Goal: Task Accomplishment & Management: Manage account settings

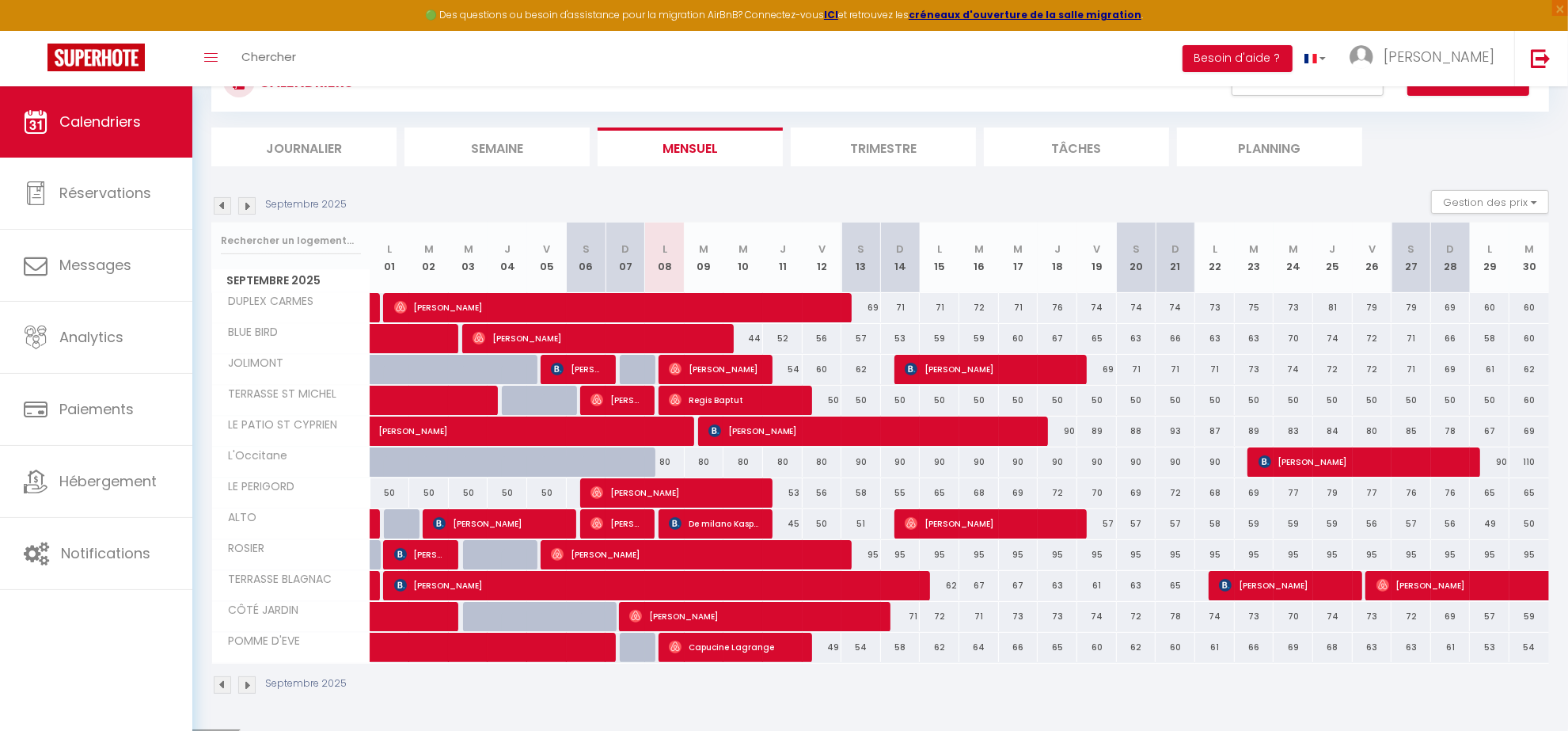
scroll to position [136, 0]
click at [223, 202] on img at bounding box center [222, 206] width 17 height 17
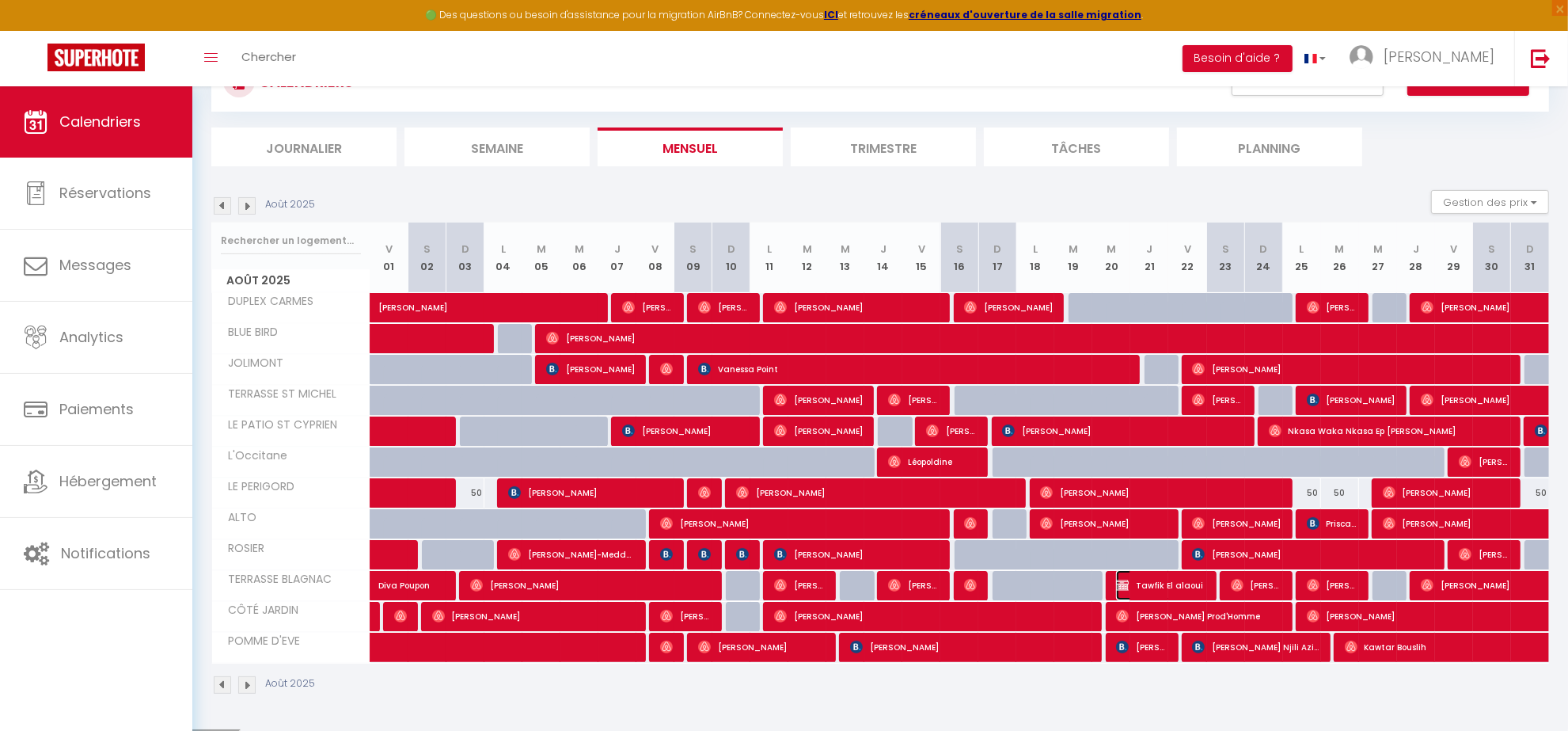
click at [1177, 580] on span "Tawfik El alaoui" at bounding box center [1160, 585] width 88 height 30
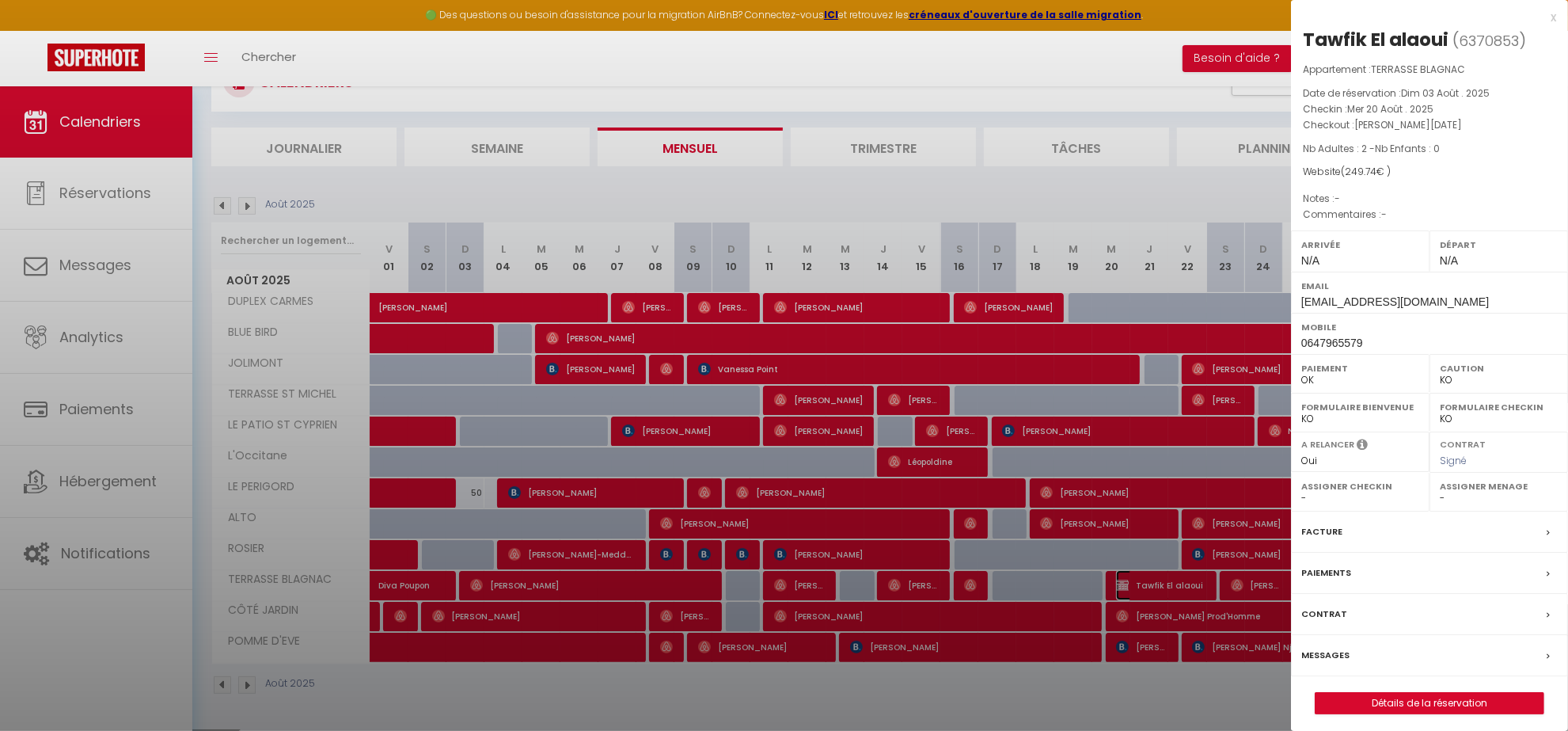
select select "OK"
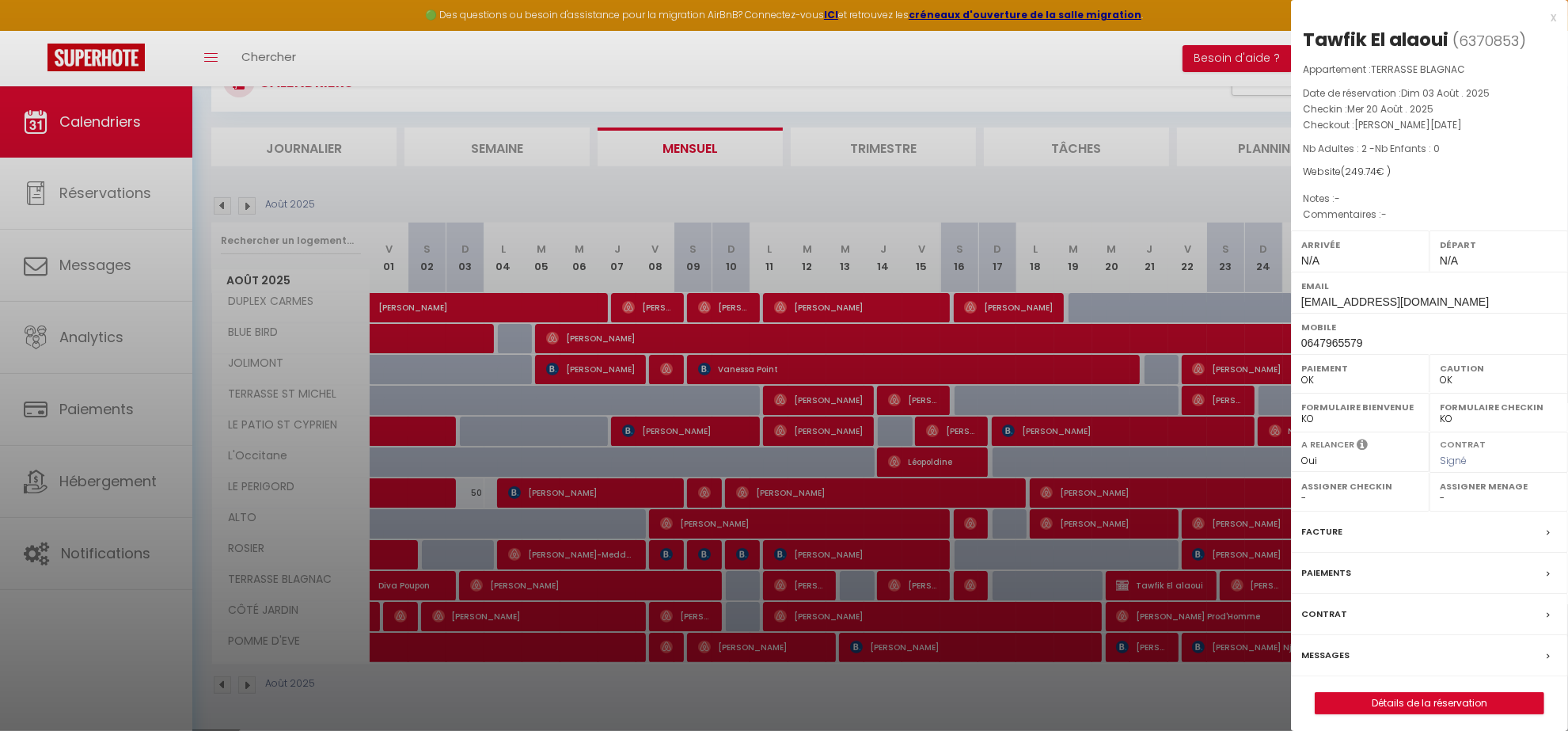
click at [1333, 533] on label "Facture" at bounding box center [1321, 531] width 41 height 16
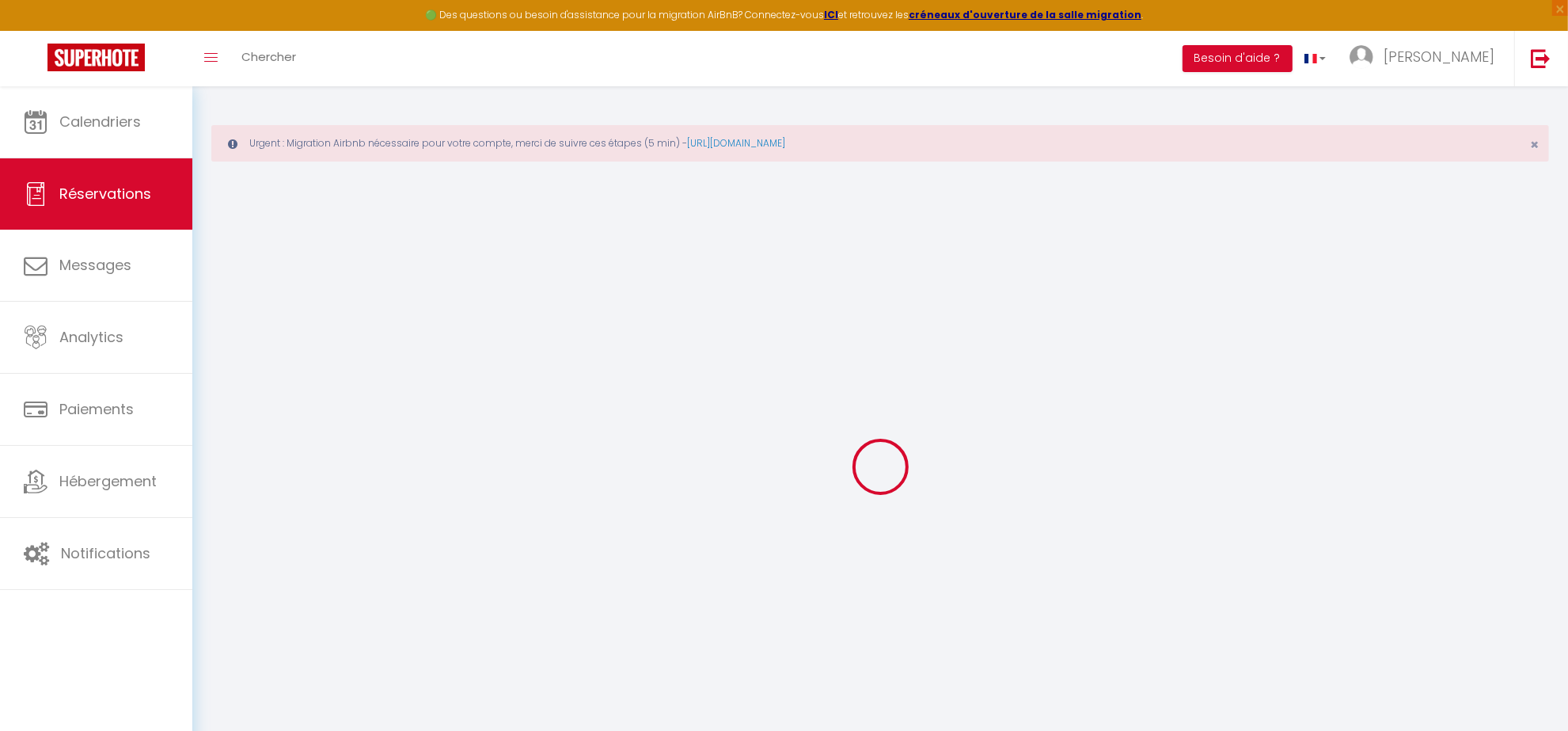
select select
checkbox input "false"
select select
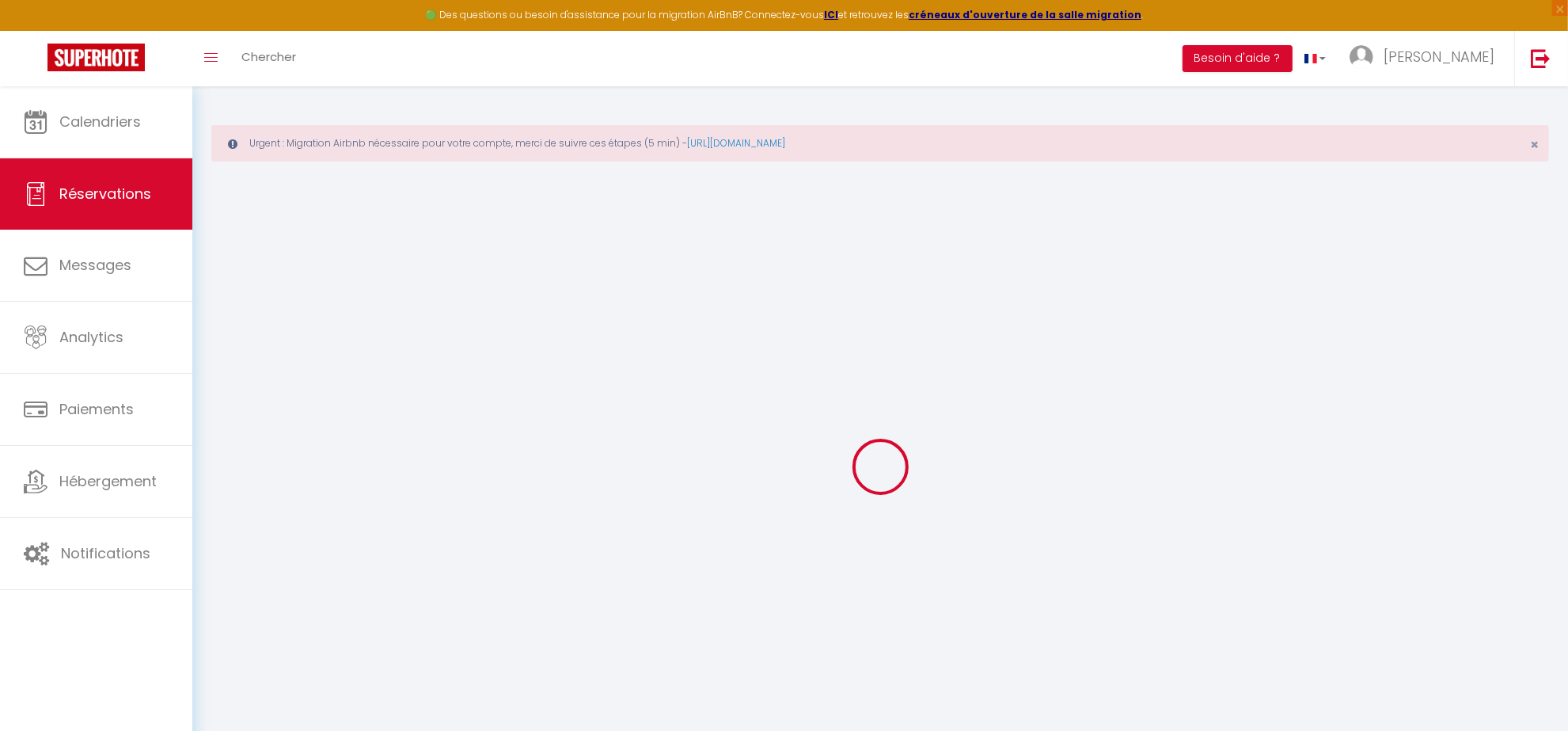
checkbox input "false"
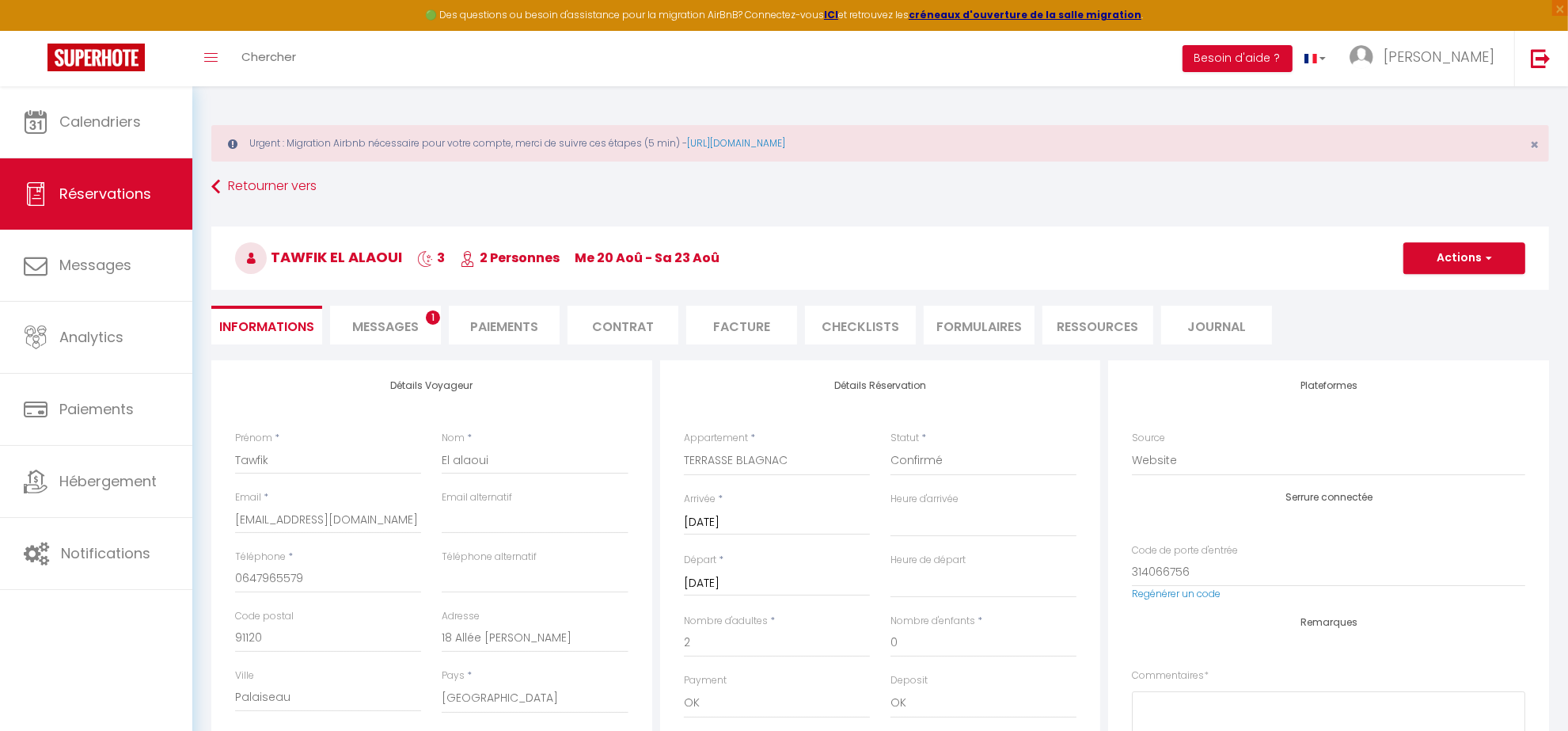
click at [749, 329] on li "Facture" at bounding box center [741, 325] width 111 height 38
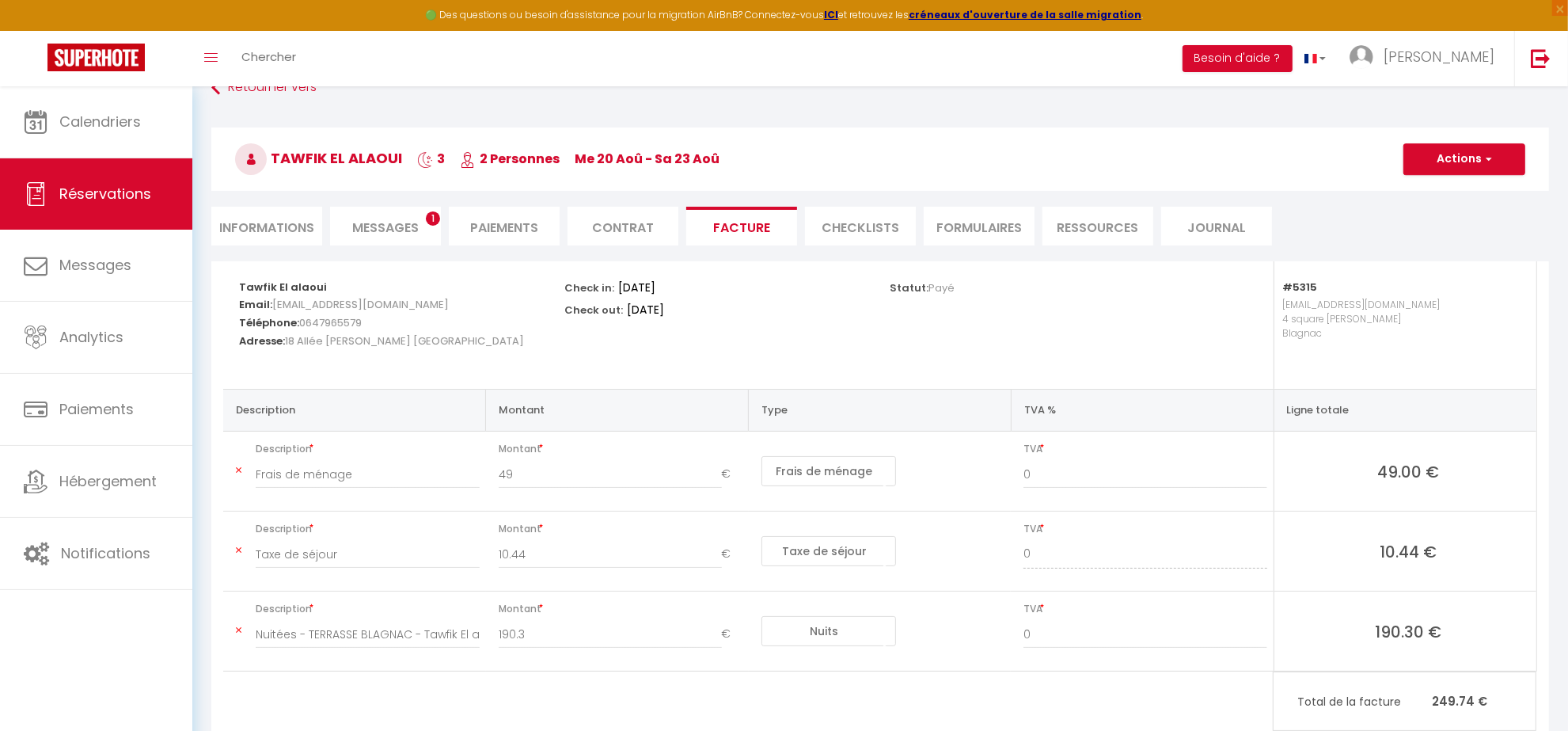
scroll to position [147, 0]
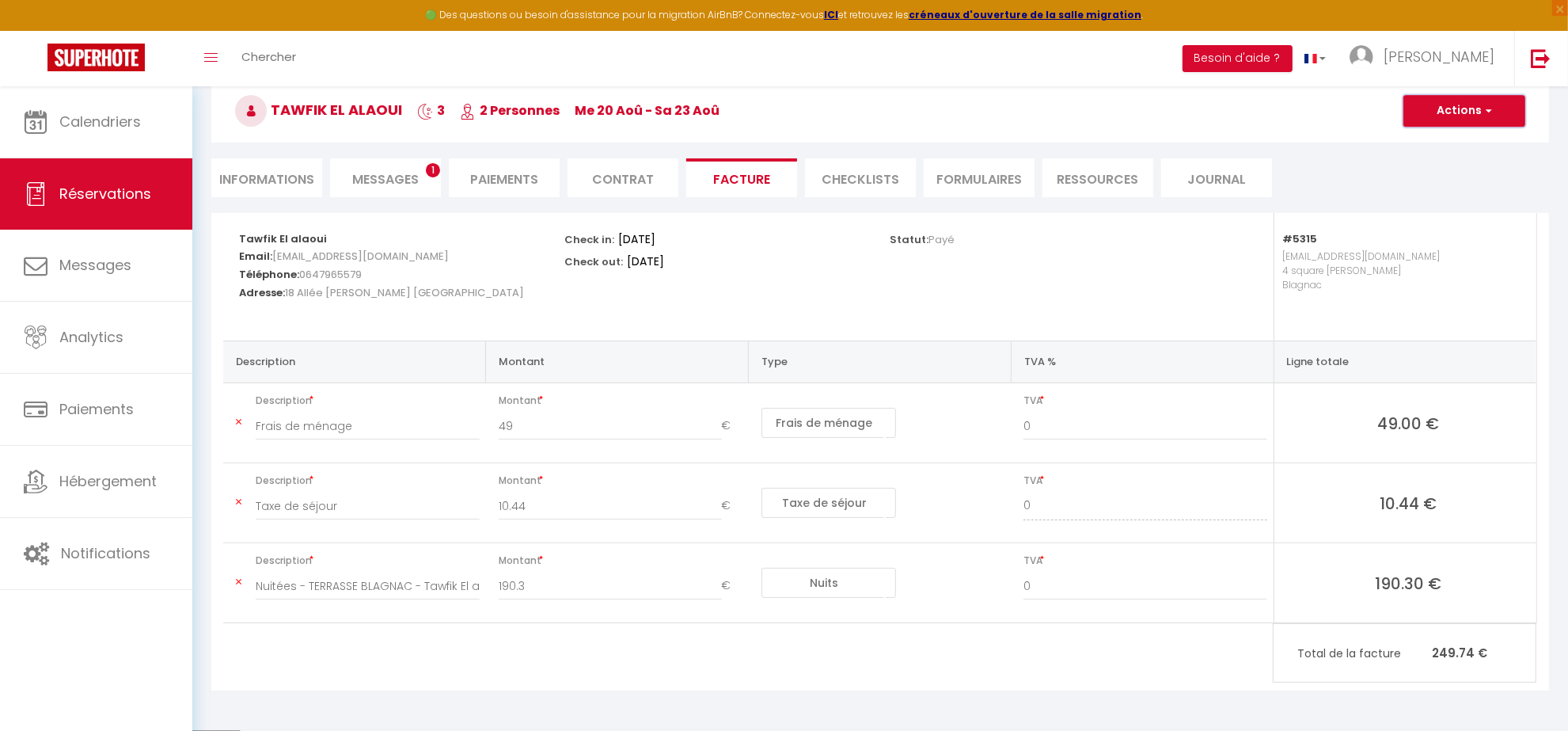
click at [1469, 112] on button "Actions" at bounding box center [1463, 111] width 122 height 32
click at [1434, 167] on link "Aperçu et éditer" at bounding box center [1452, 165] width 133 height 20
click at [144, 111] on link "Calendriers" at bounding box center [96, 122] width 192 height 71
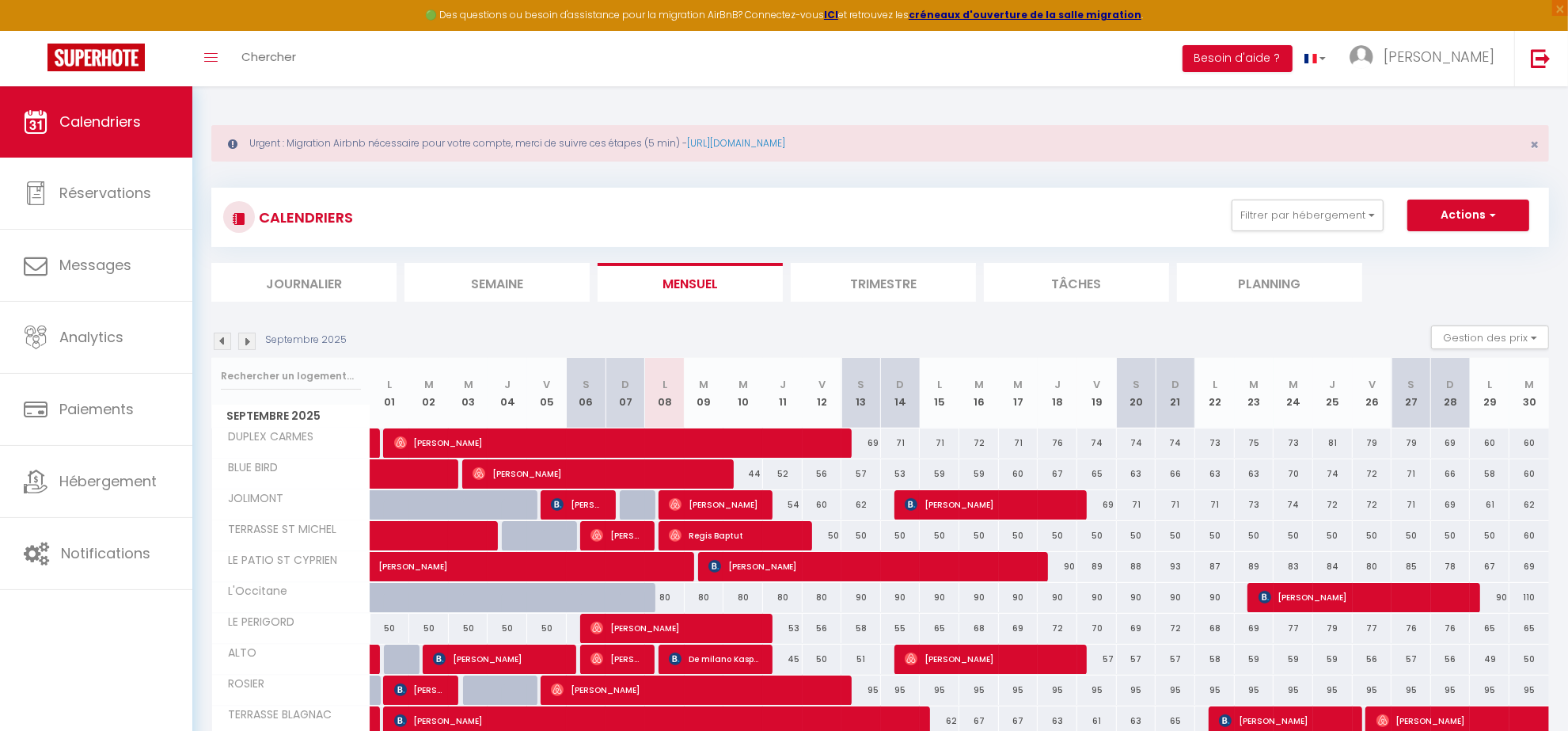
scroll to position [99, 0]
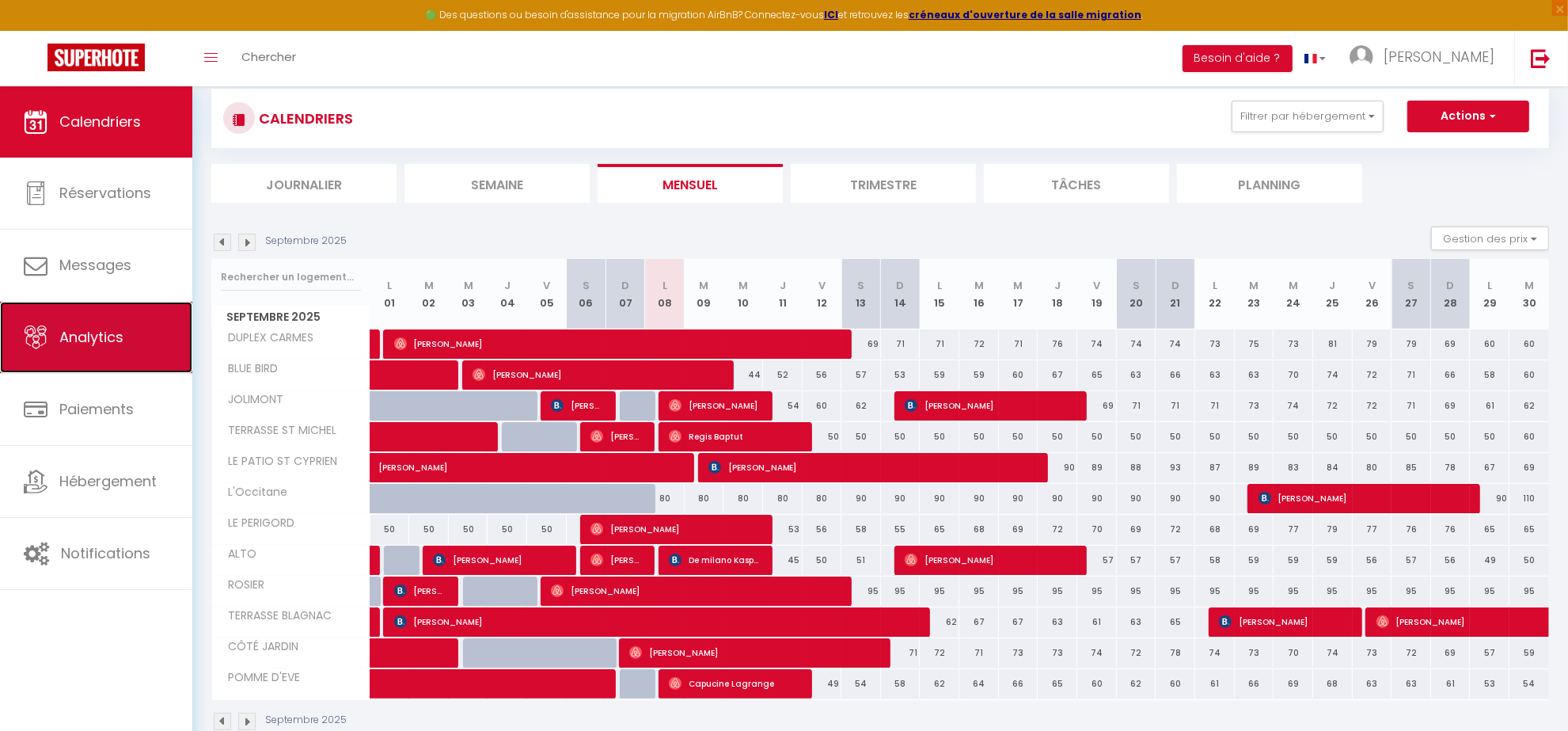
click at [109, 340] on span "Analytics" at bounding box center [91, 337] width 64 height 20
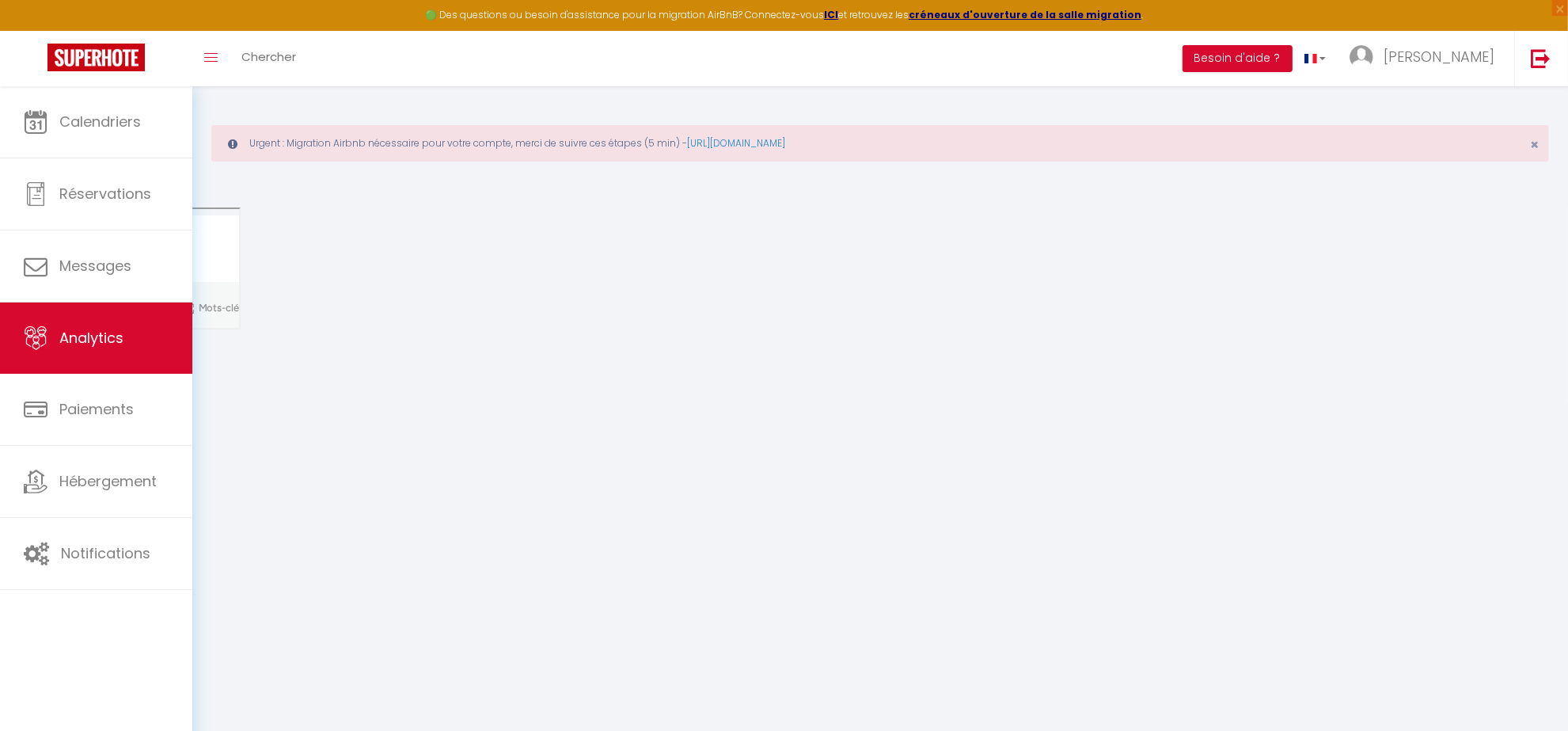
select select "2025"
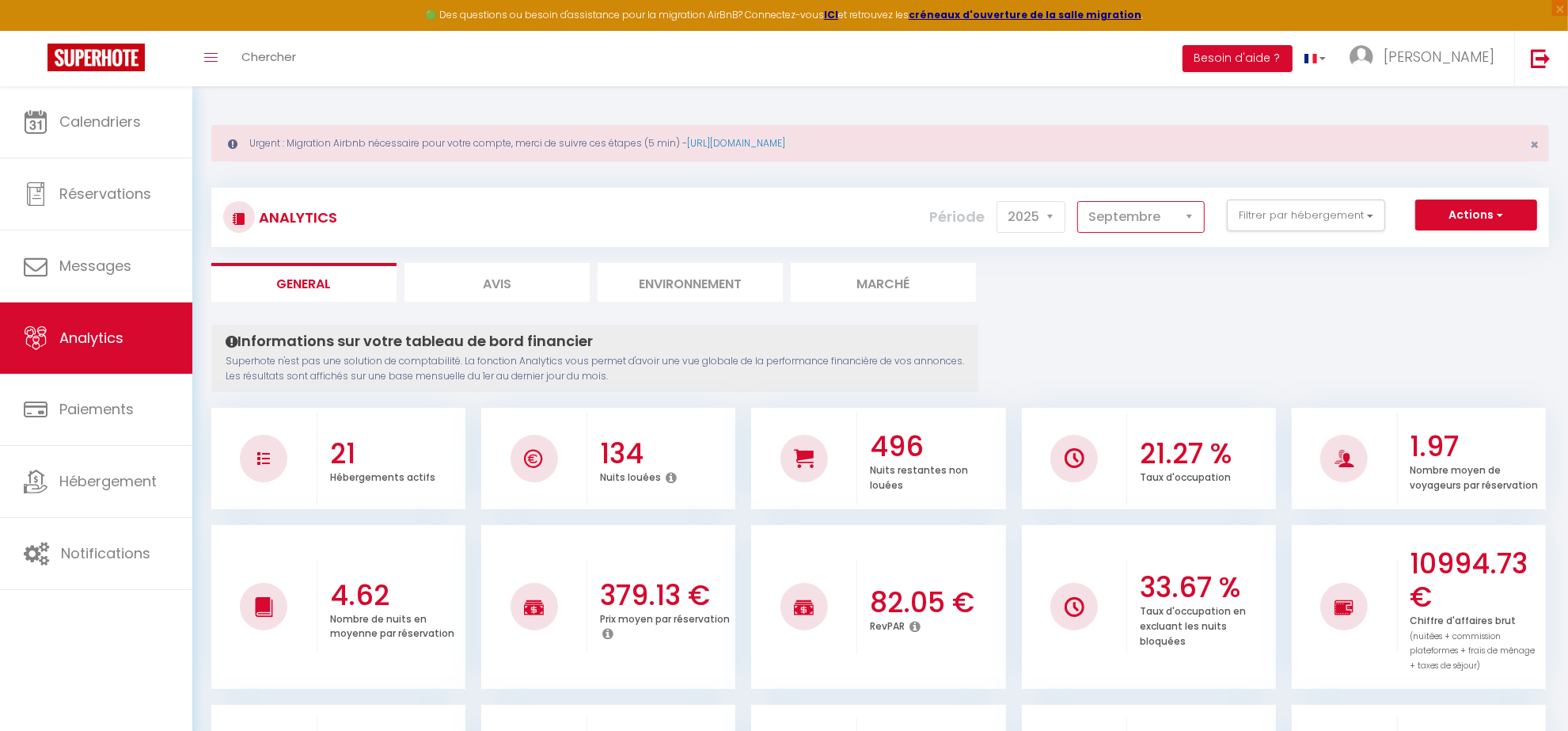
click at [1193, 214] on select "Janvier Février Mars Avril Mai Juin Juillet Août Septembre Octobre Novembre Déc…" at bounding box center [1140, 216] width 128 height 32
select select "8"
click at [1078, 201] on select "Janvier Février Mars Avril Mai Juin Juillet Août Septembre Octobre Novembre Déc…" at bounding box center [1140, 216] width 128 height 32
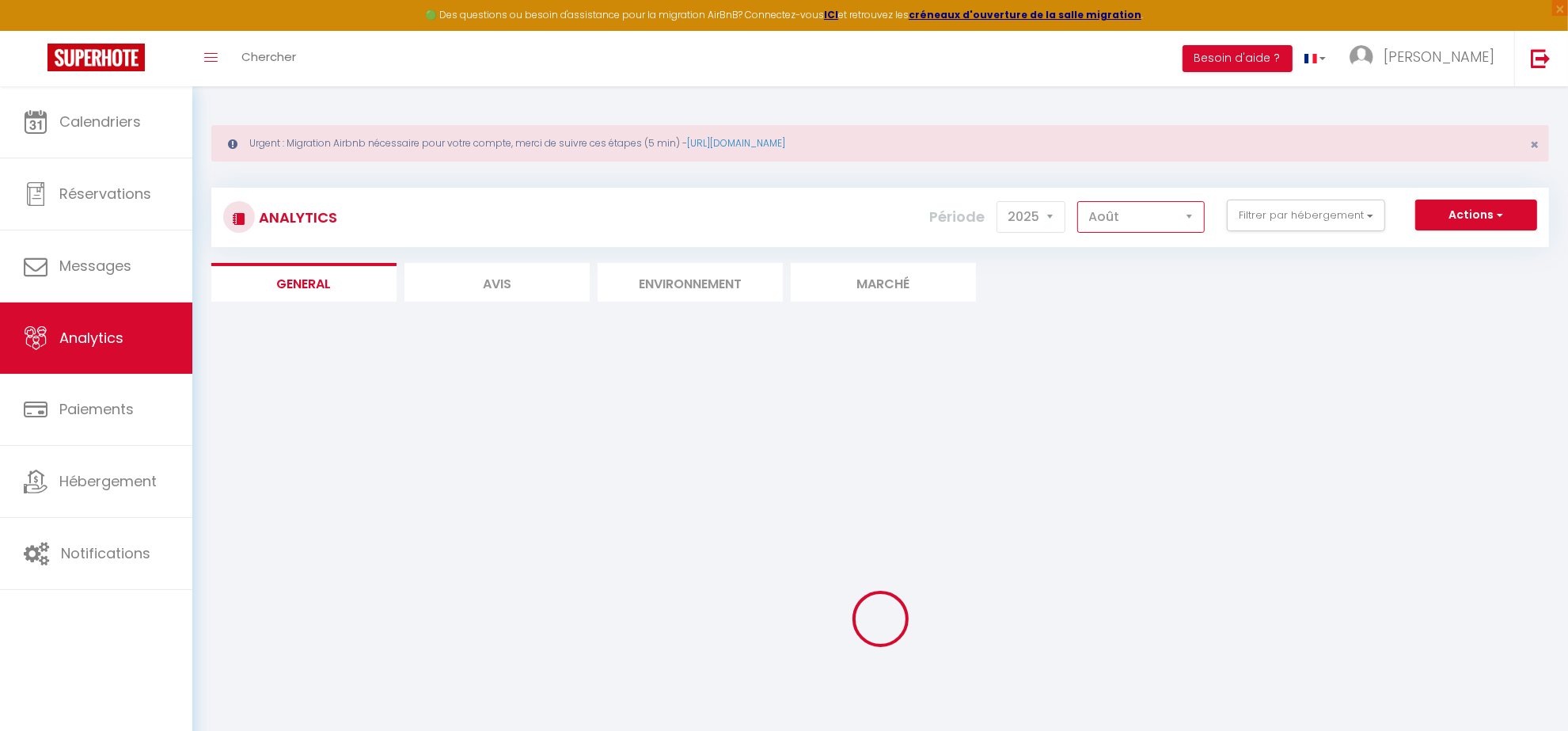
checkbox Flat "false"
checkbox CARMES "false"
checkbox BIRD "false"
checkbox input "false"
checkbox CYPRIEN "false"
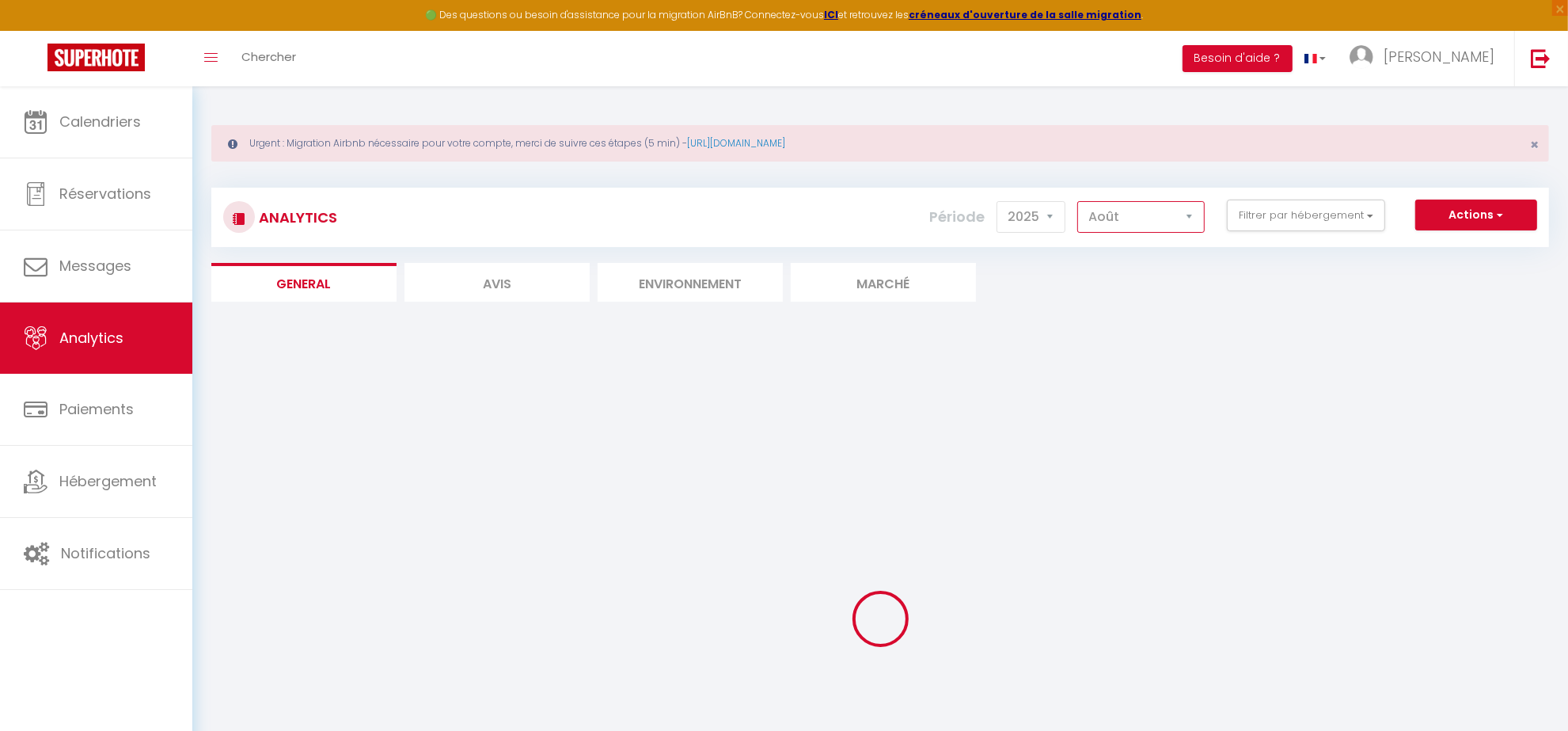
checkbox PERIGORD "false"
checkbox input "false"
checkbox BLAGNAC "false"
checkbox JARDIN "false"
checkbox D\'EVE "false"
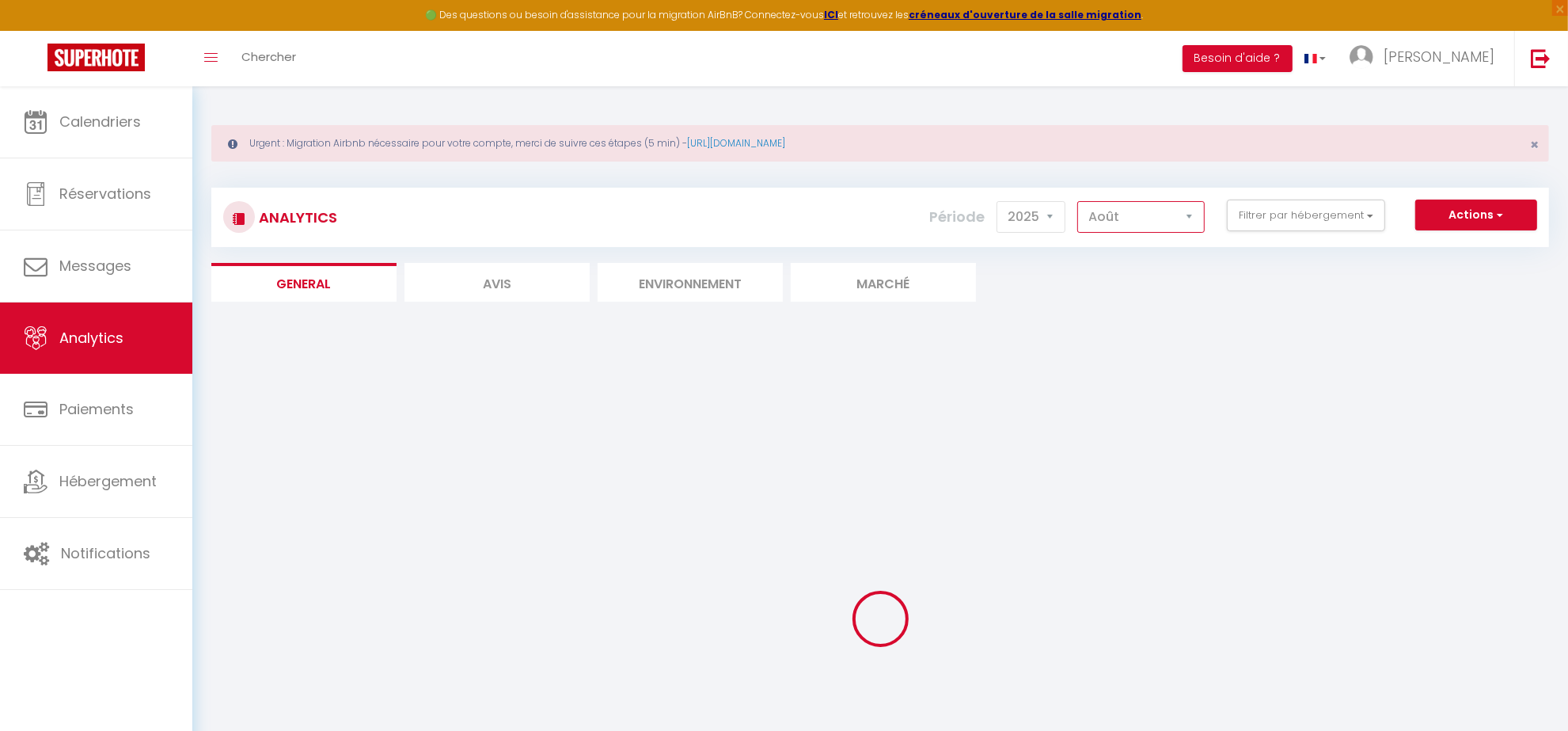
checkbox MCF "false"
checkbox MICHEL "false"
checkbox input "false"
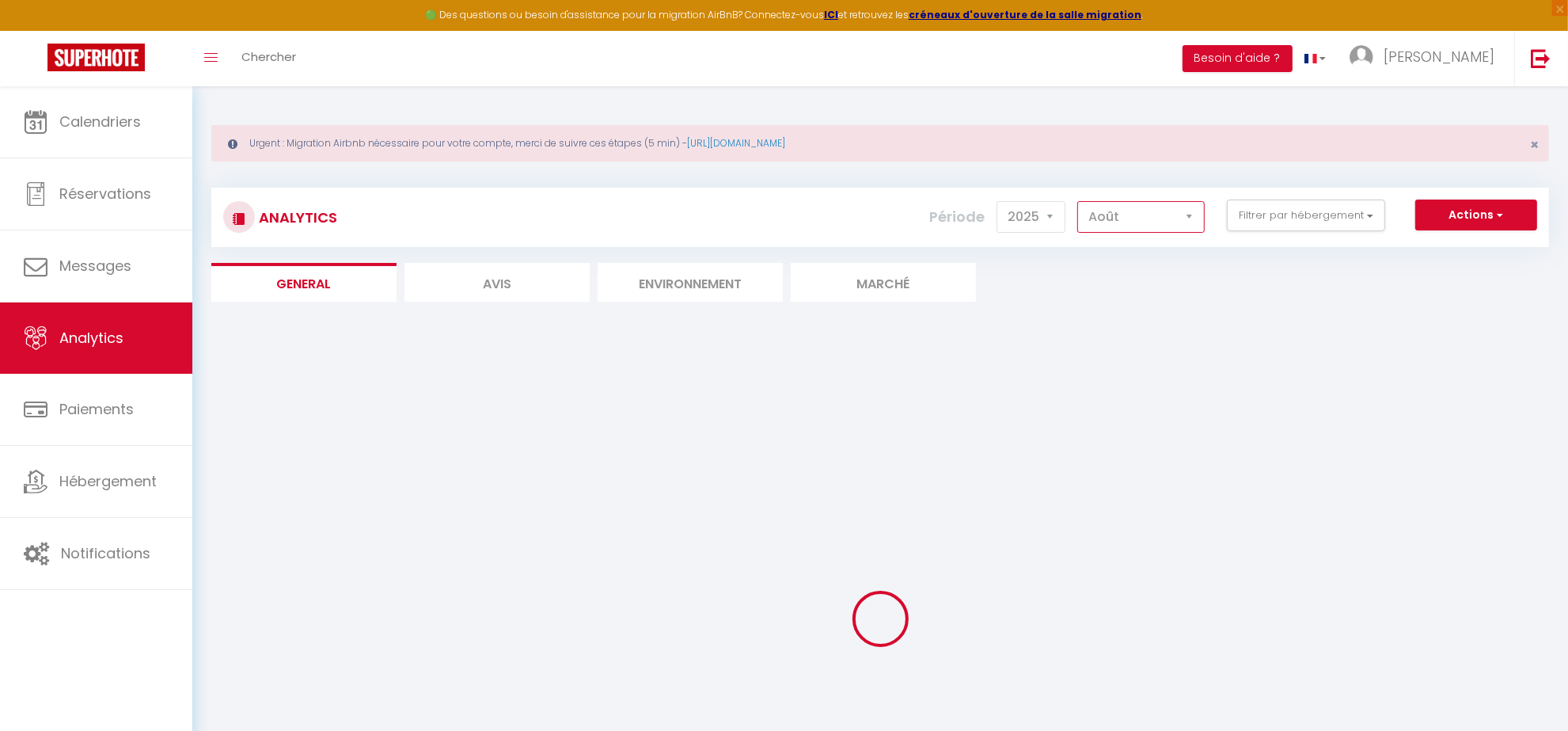
checkbox input "false"
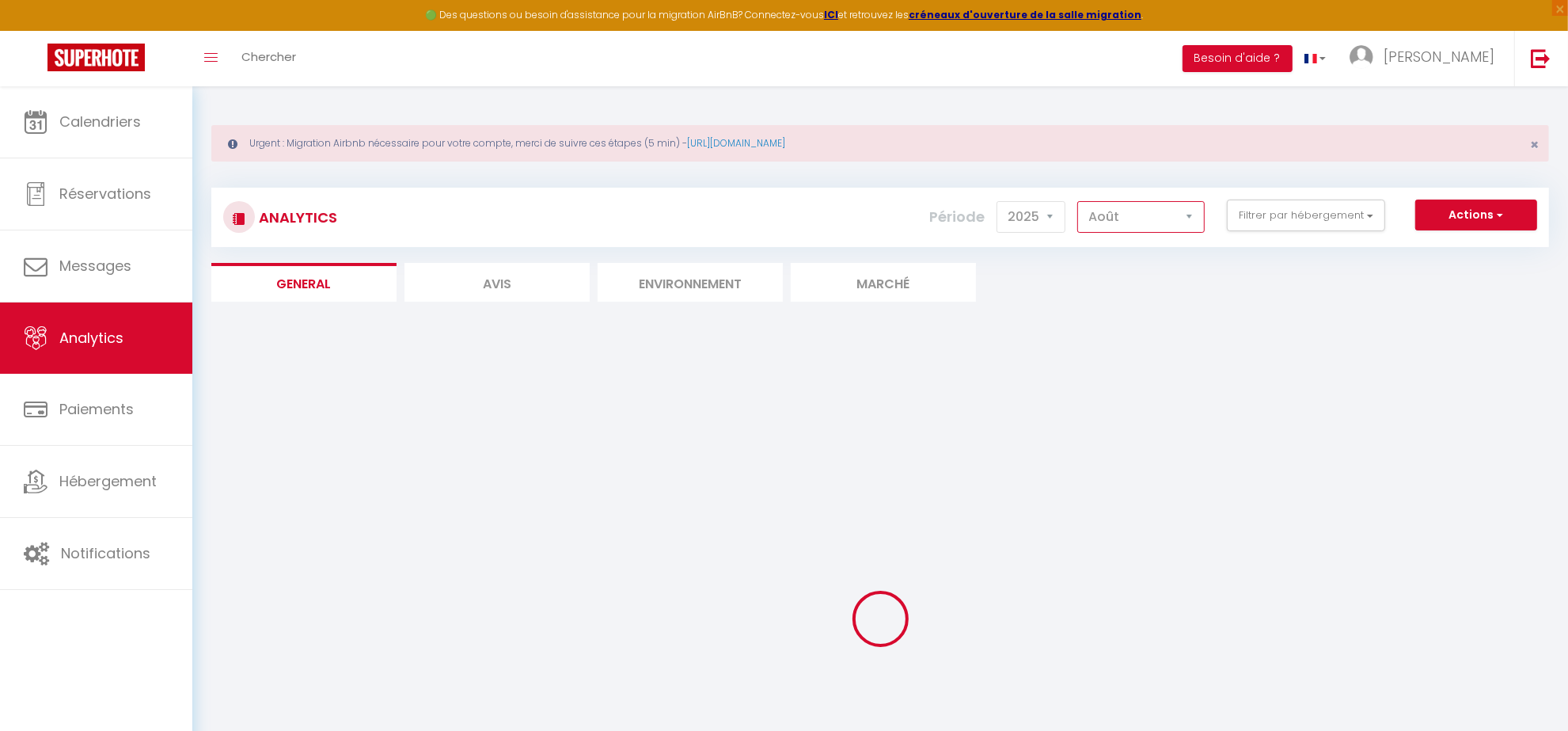
checkbox CYPRIEN "false"
checkbox 55 "false"
checkbox 41 "false"
checkbox D\'EVE "false"
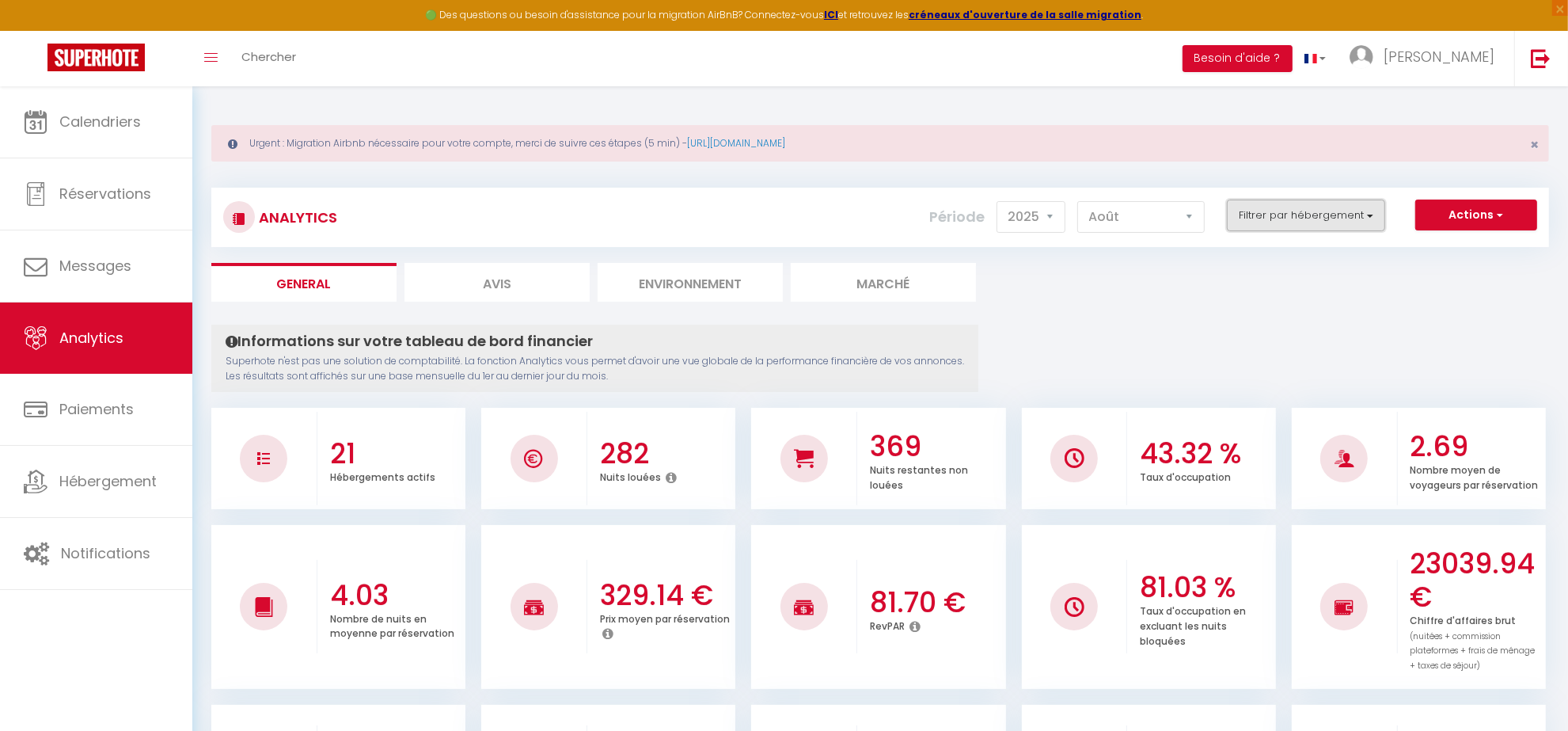
click at [1317, 208] on button "Filtrer par hébergement" at bounding box center [1306, 214] width 159 height 32
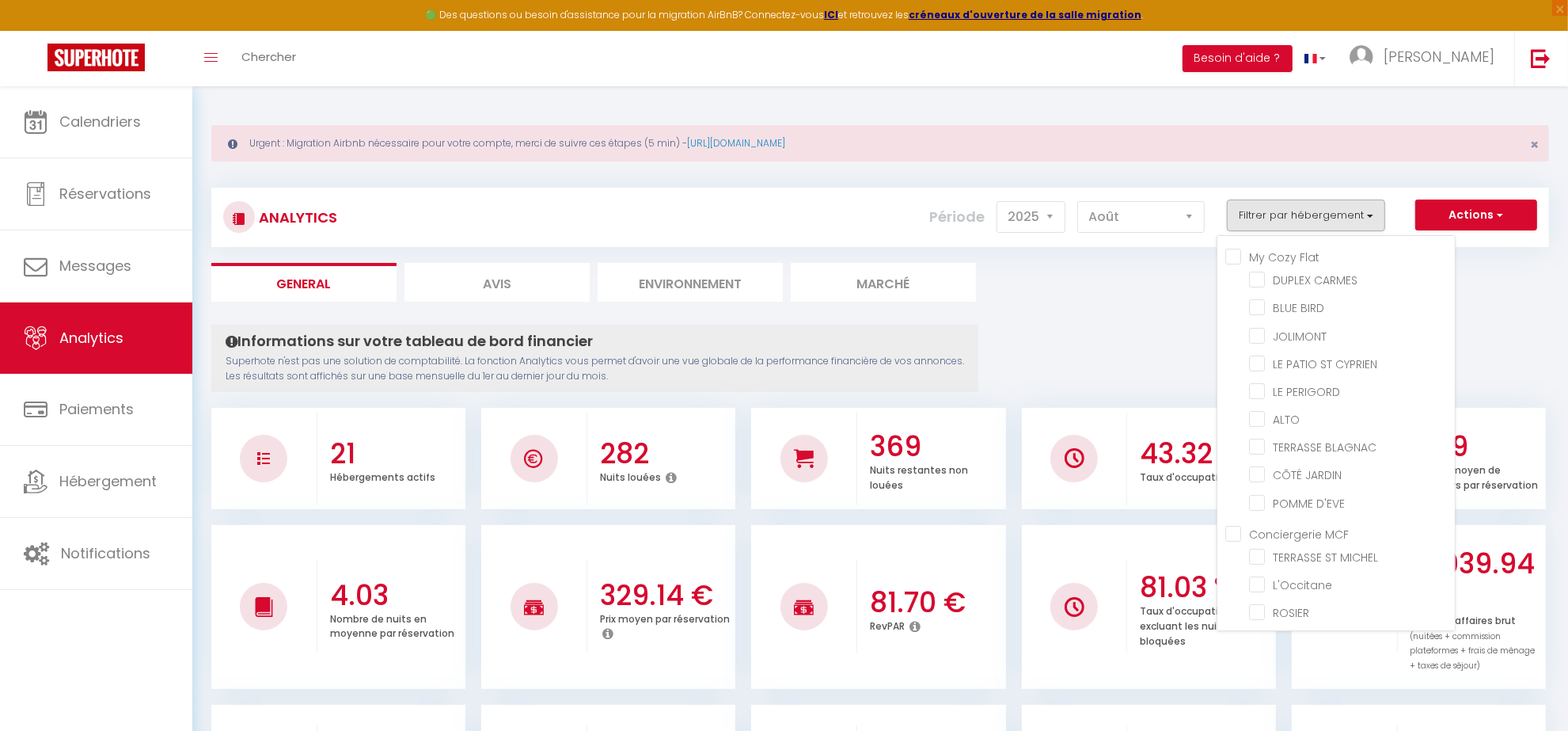
click at [1231, 260] on Flat "My Cozy Flat" at bounding box center [1339, 256] width 230 height 15
checkbox Flat "true"
checkbox CARMES "true"
checkbox BIRD "true"
checkbox input "true"
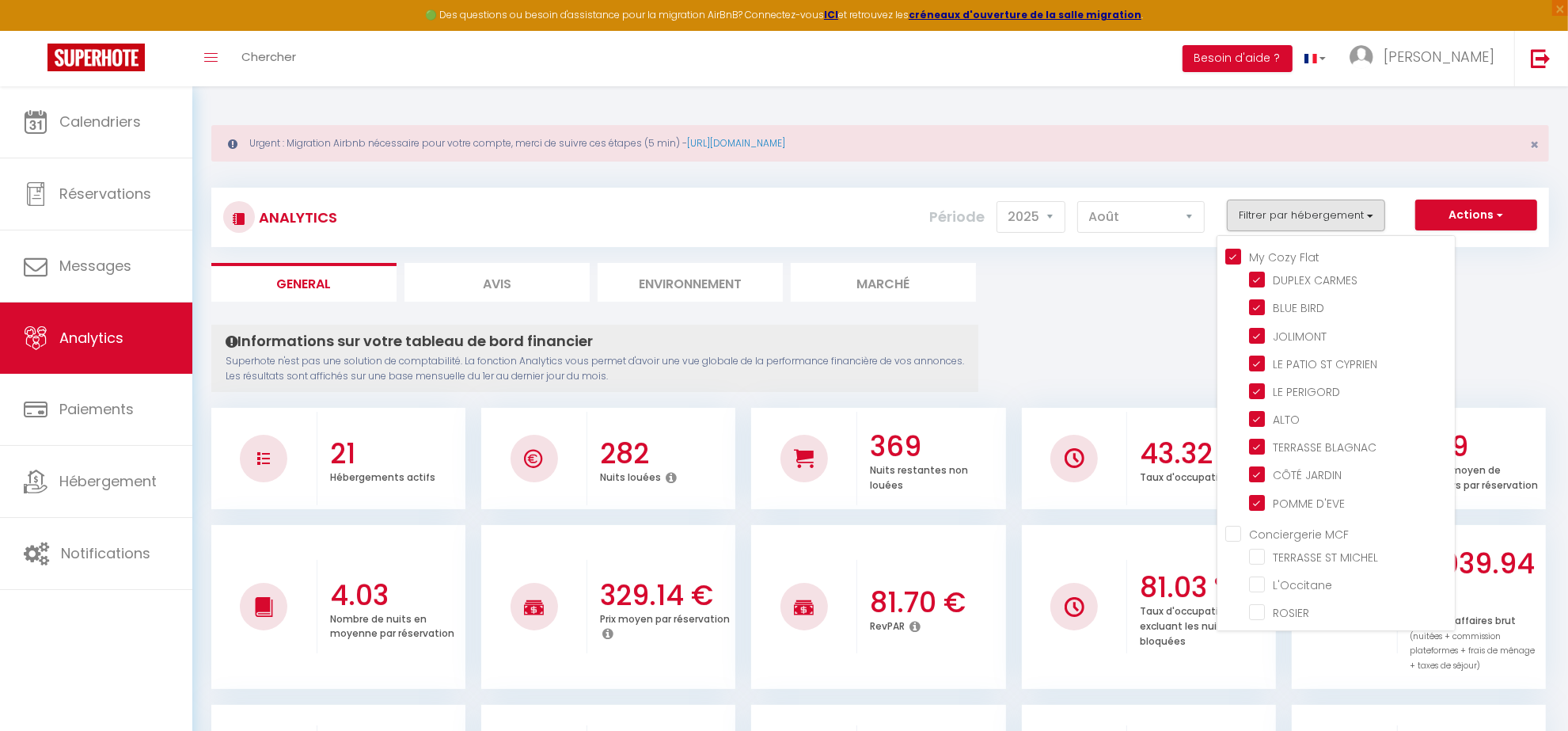
checkbox CYPRIEN "true"
checkbox PERIGORD "true"
checkbox input "true"
checkbox BLAGNAC "true"
checkbox JARDIN "true"
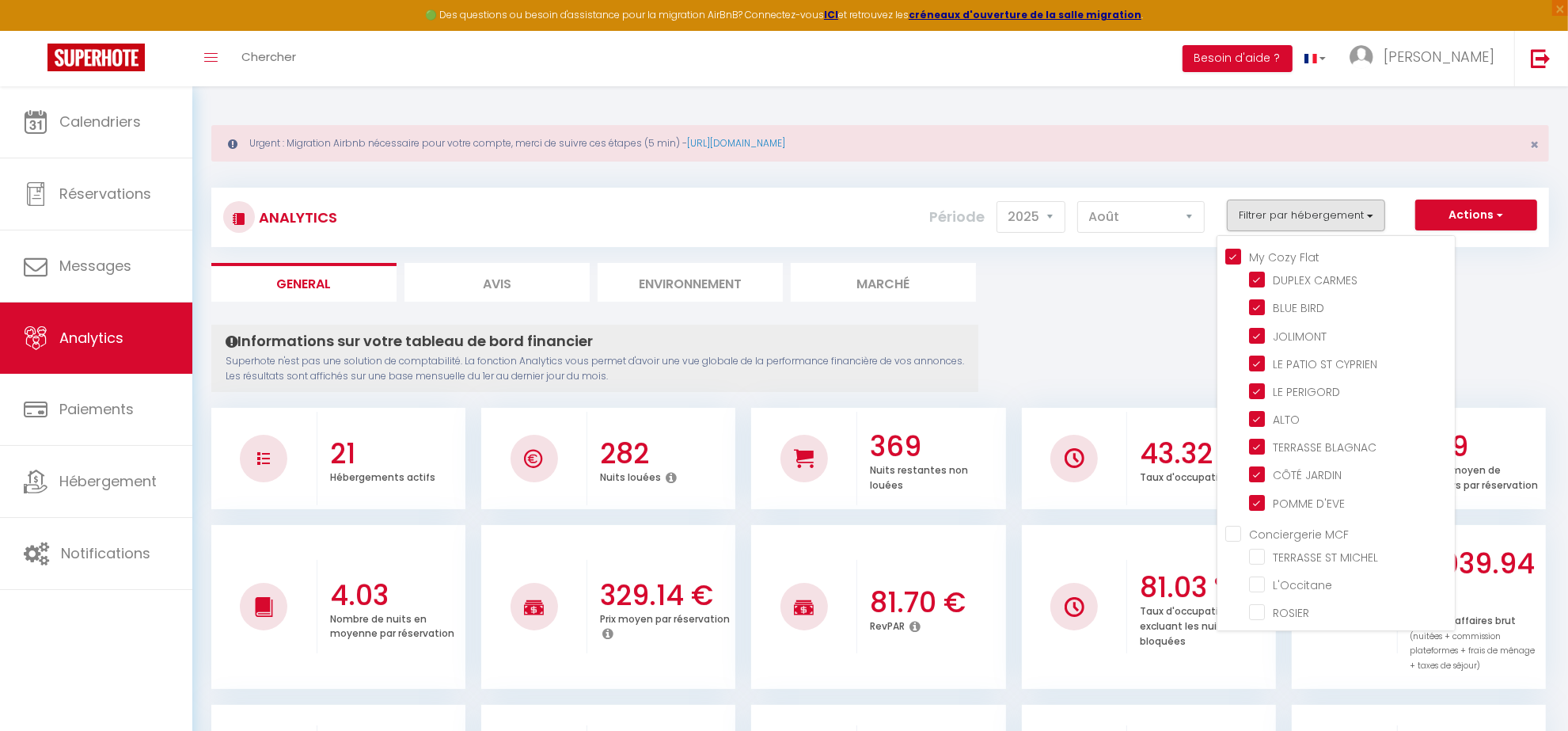
checkbox D\'EVE "true"
checkbox MICHEL "false"
checkbox input "false"
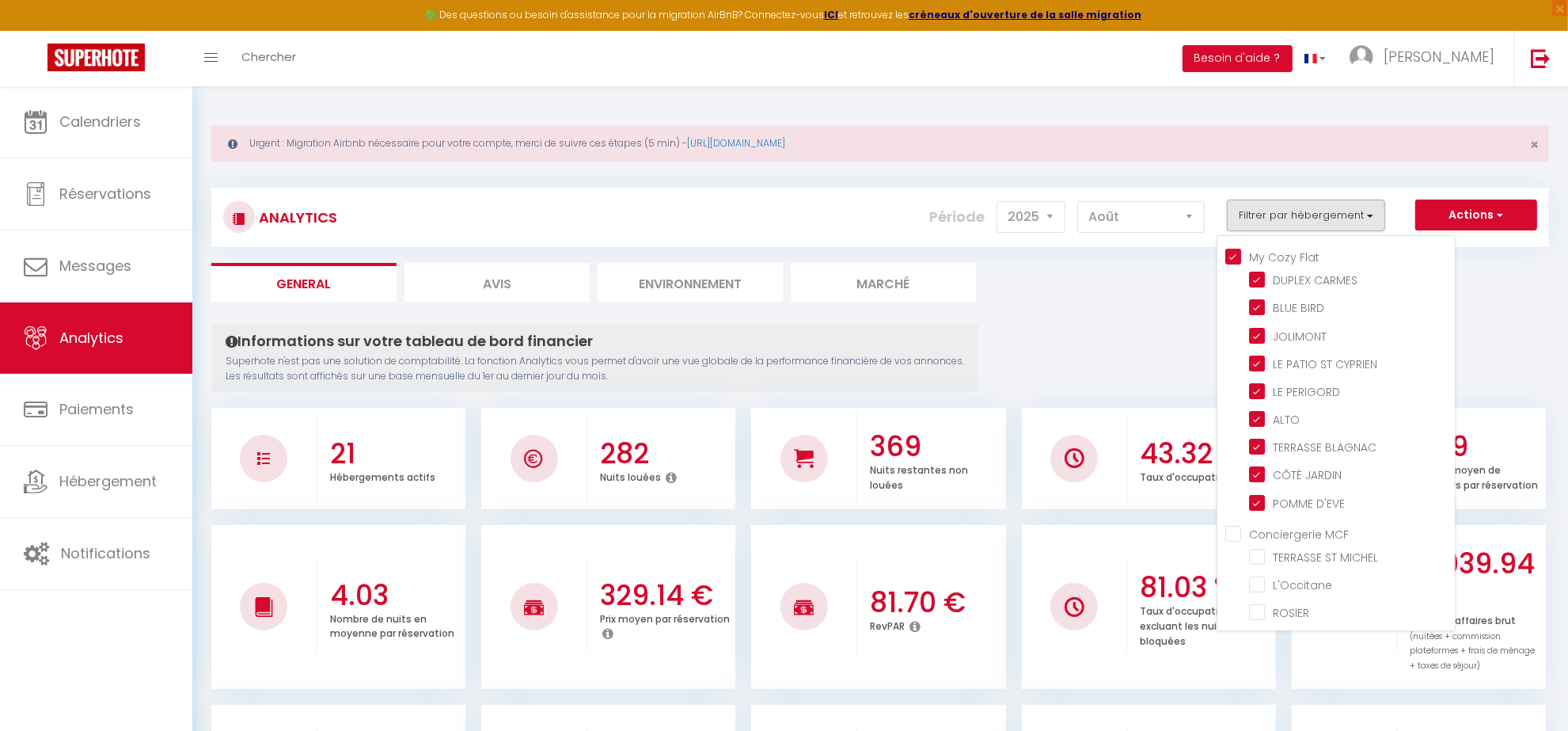
checkbox input "false"
checkbox CYPRIEN "false"
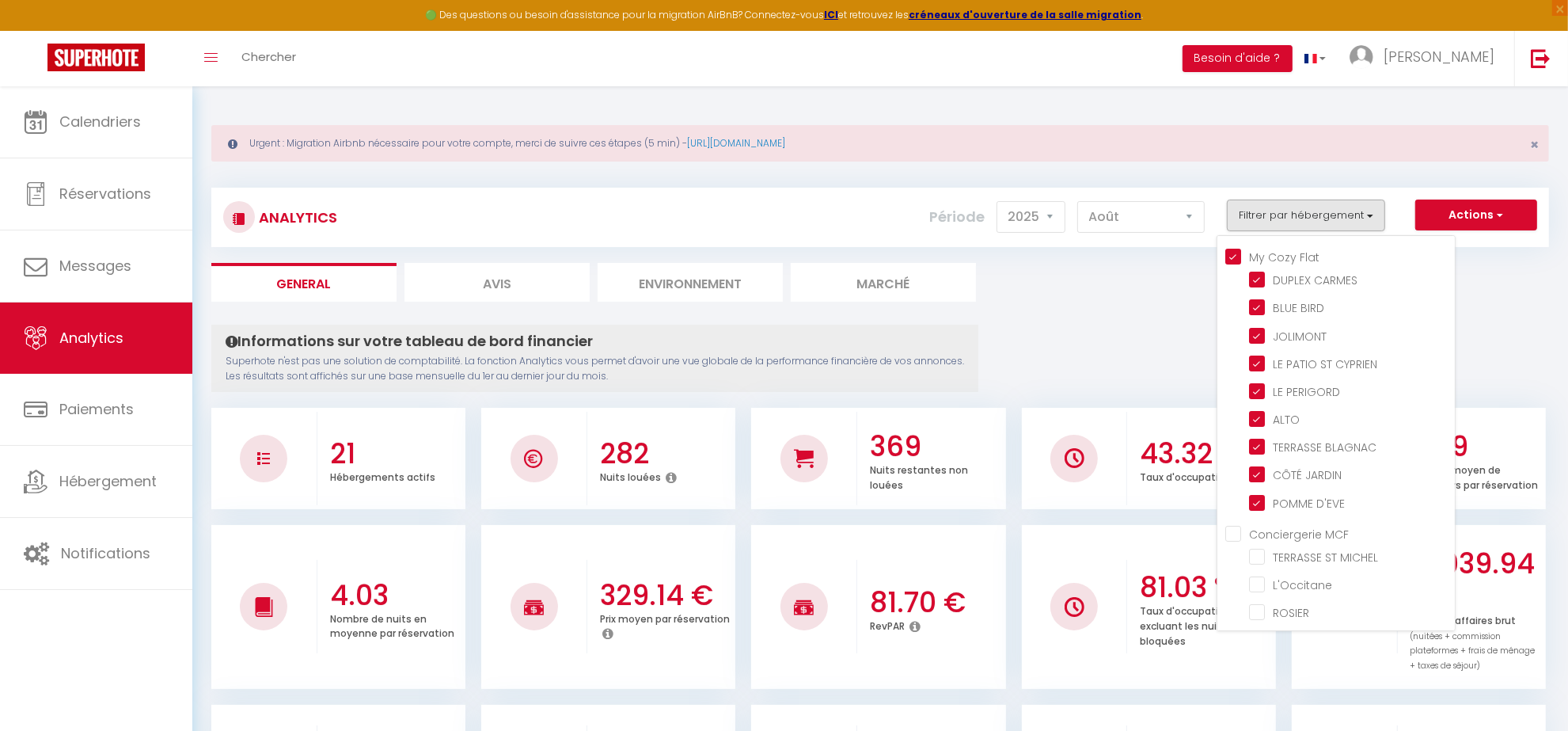
checkbox 55 "false"
checkbox 41 "false"
checkbox D\'EVE "false"
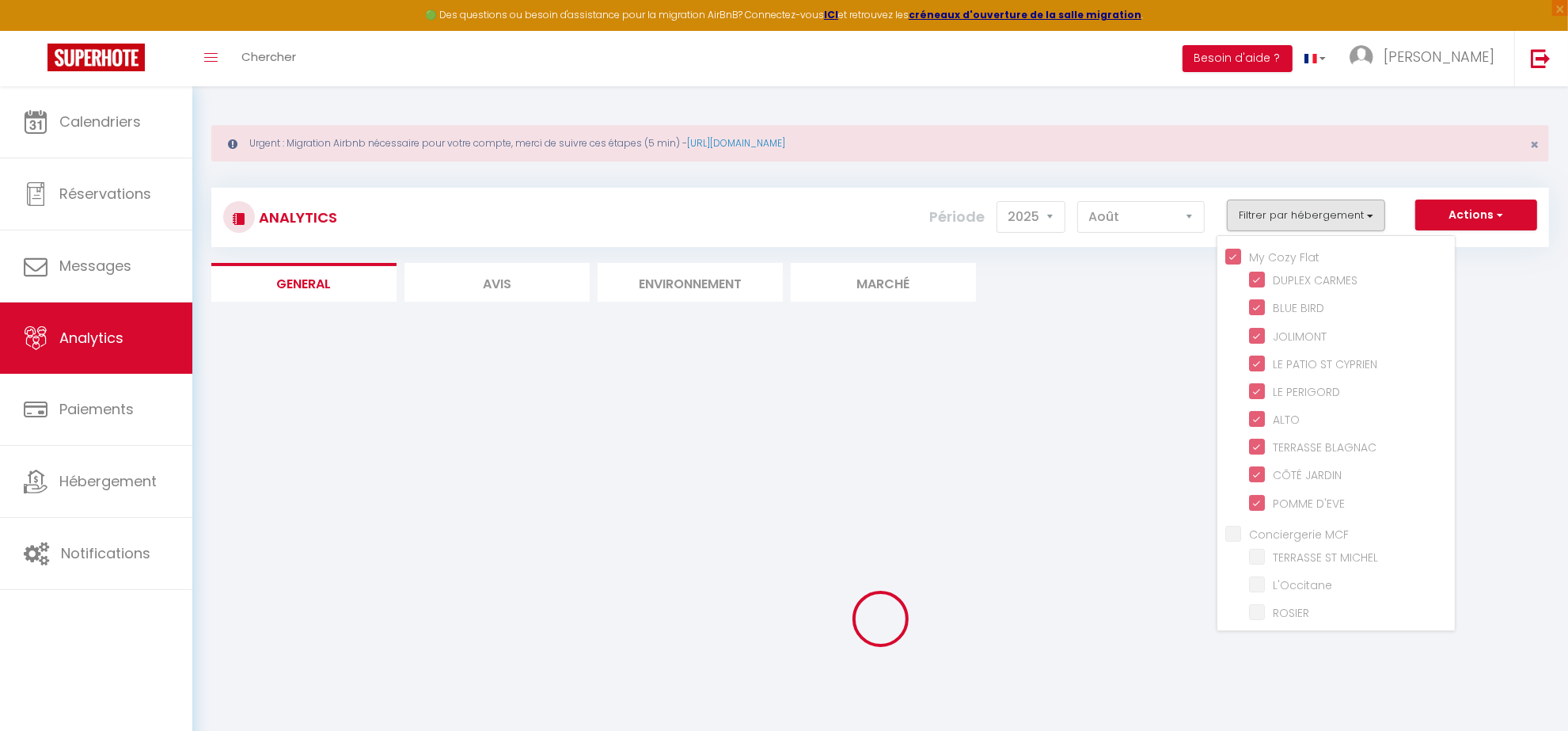
checkbox MICHEL "false"
checkbox input "false"
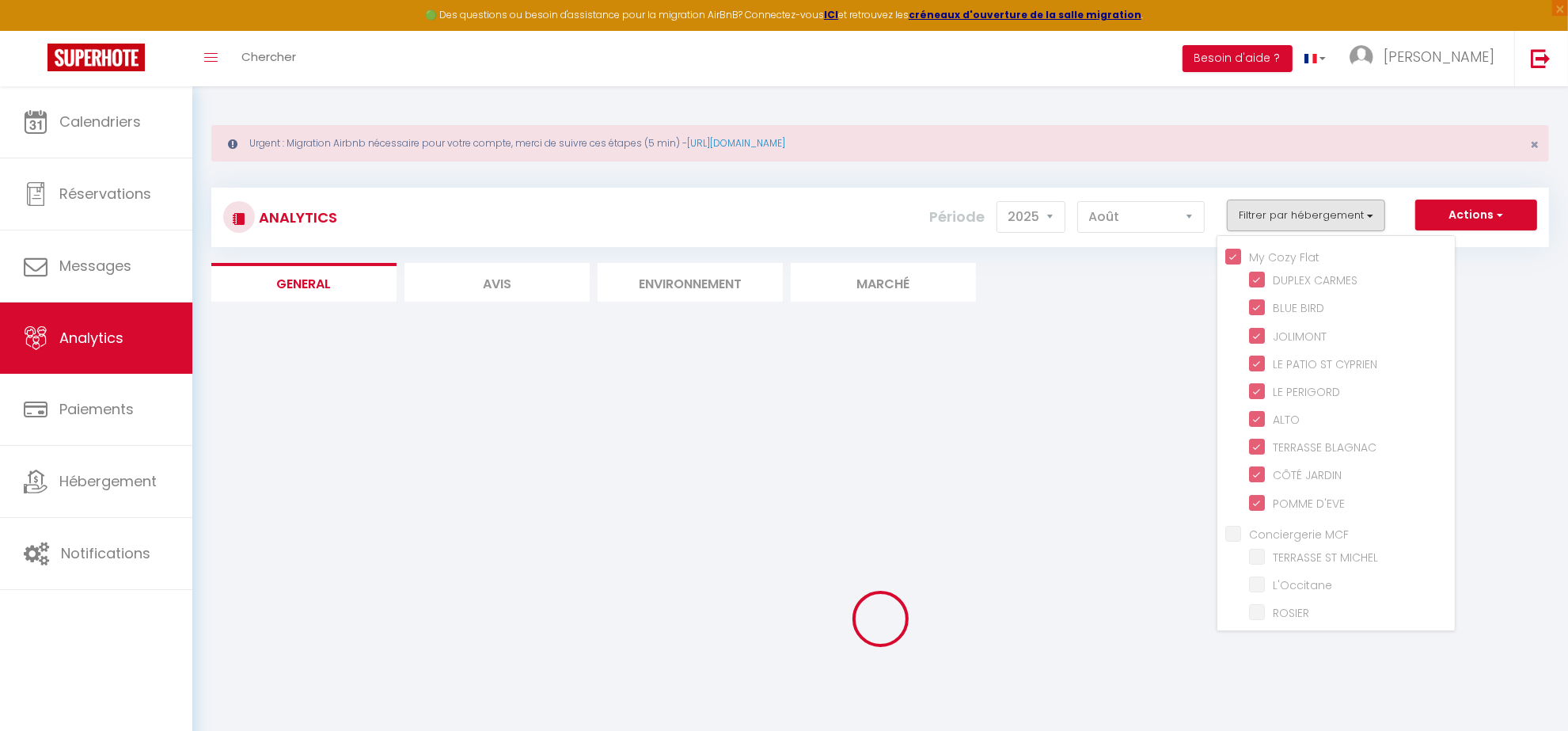
checkbox input "false"
checkbox CYPRIEN "false"
checkbox 55 "false"
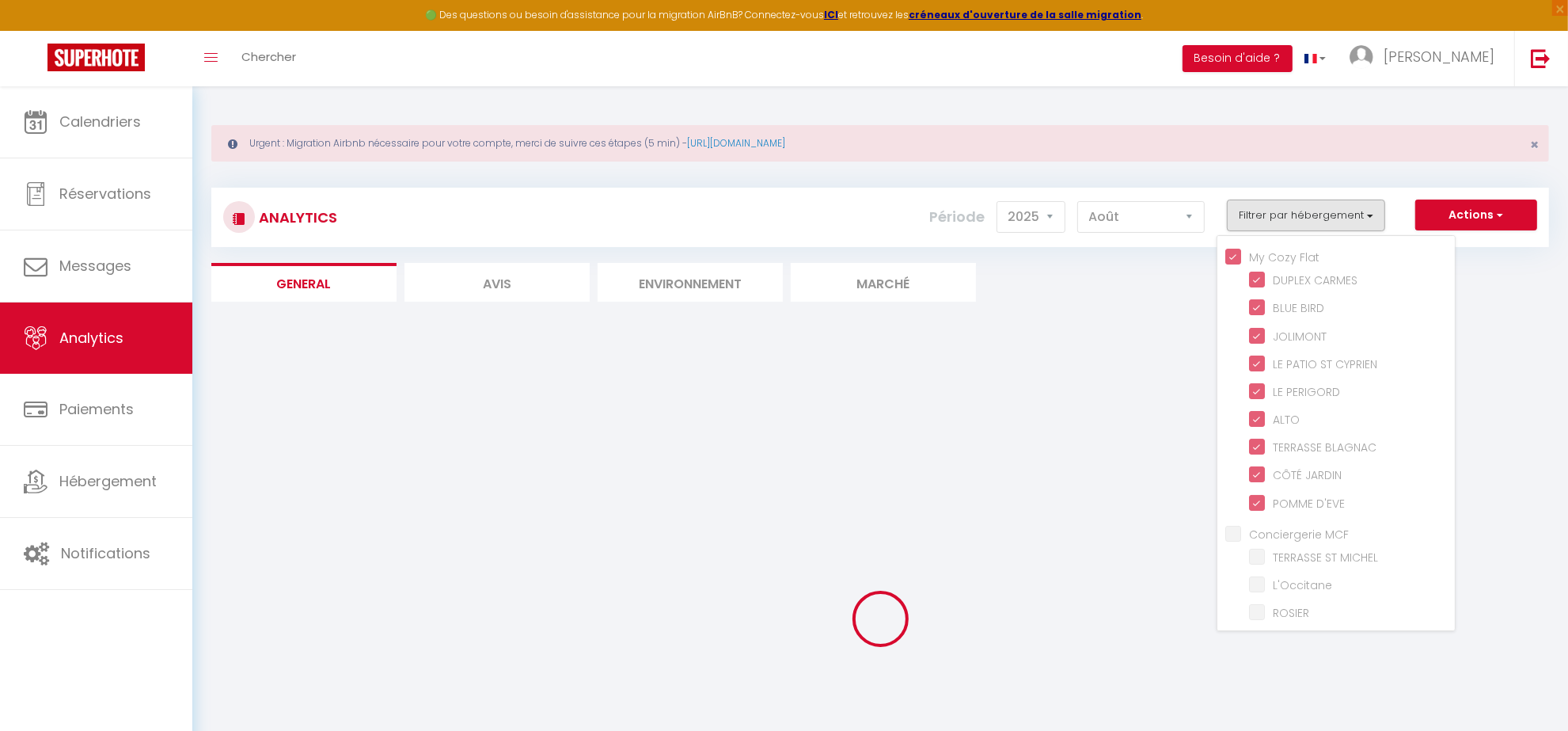
checkbox 41 "false"
checkbox D\'EVE "false"
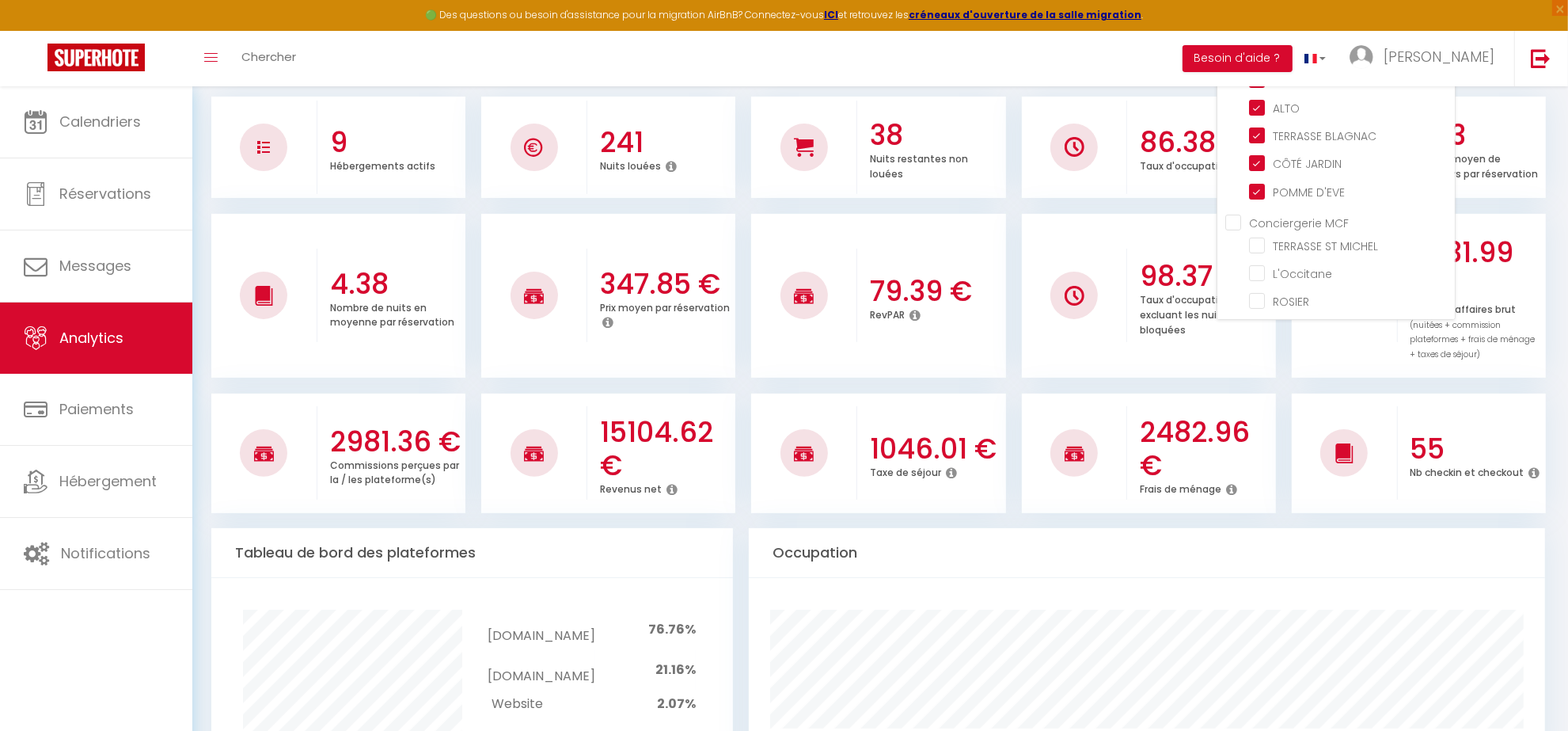
scroll to position [396, 0]
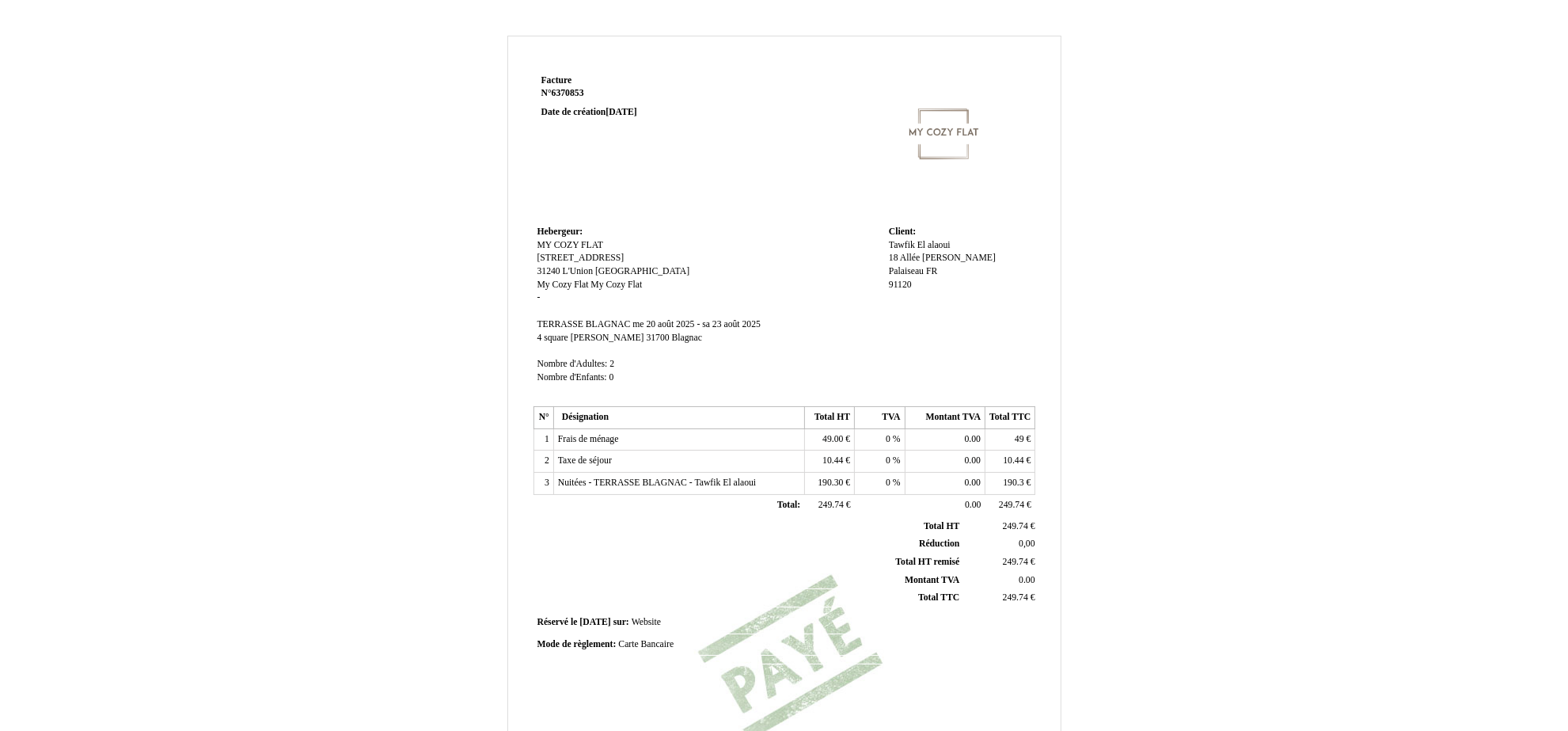
click at [572, 91] on span "6370853" at bounding box center [568, 92] width 33 height 11
drag, startPoint x: 610, startPoint y: 96, endPoint x: 553, endPoint y: 101, distance: 57.2
click at [553, 101] on strong "N° 6370853 6370853" at bounding box center [635, 102] width 189 height 29
click at [566, 88] on p "Facture Facture N° F26 F26 Date de création [DATE]" at bounding box center [635, 96] width 189 height 44
click at [571, 91] on strong "N° F26 F26" at bounding box center [635, 93] width 189 height 13
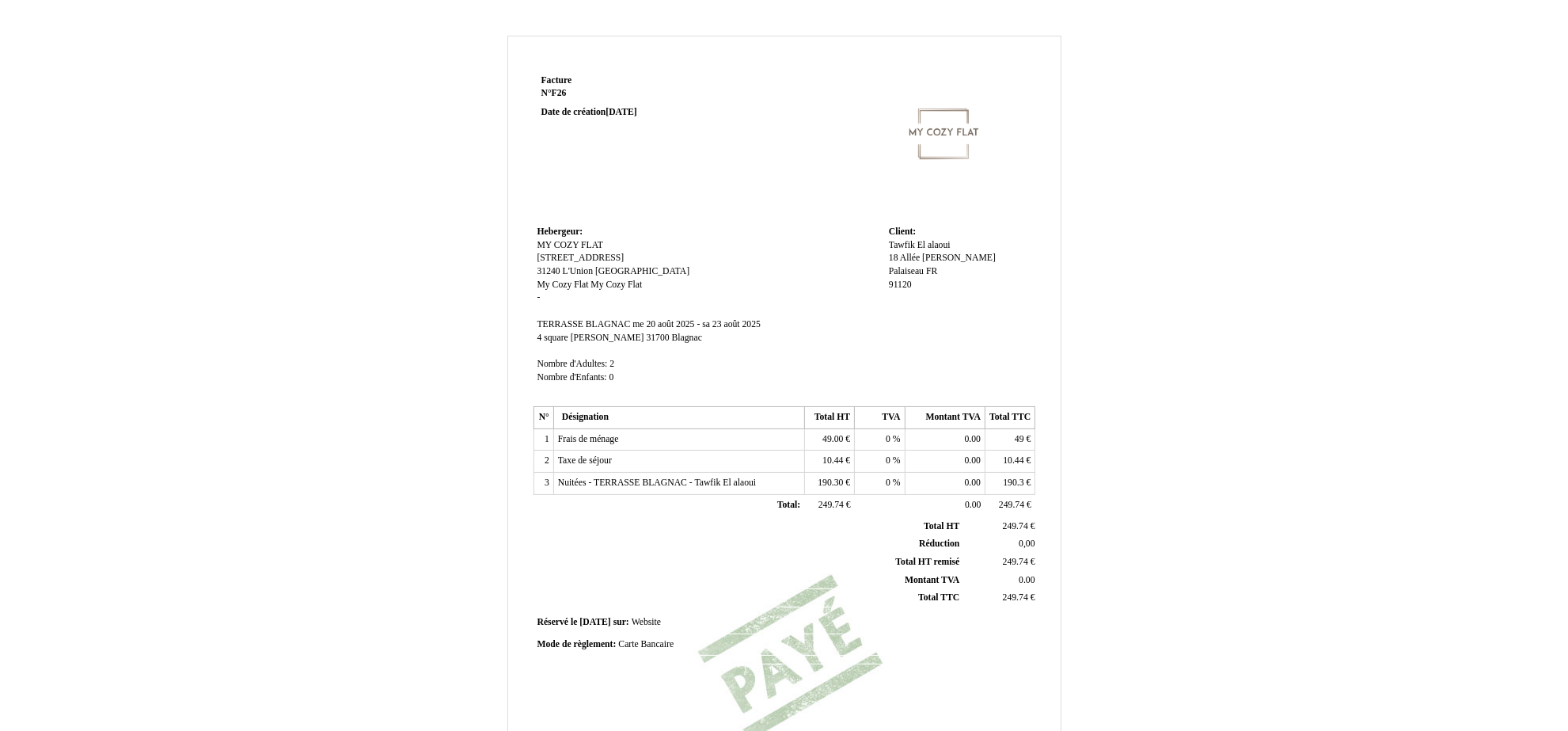
click at [571, 91] on strong "N° F26 F26" at bounding box center [635, 93] width 189 height 13
click at [566, 91] on span "F26" at bounding box center [560, 92] width 15 height 11
type input "F26-2025-08"
click at [673, 166] on td "Facture Facture N° F26 F26 Date de création [DATE]" at bounding box center [634, 145] width 201 height 151
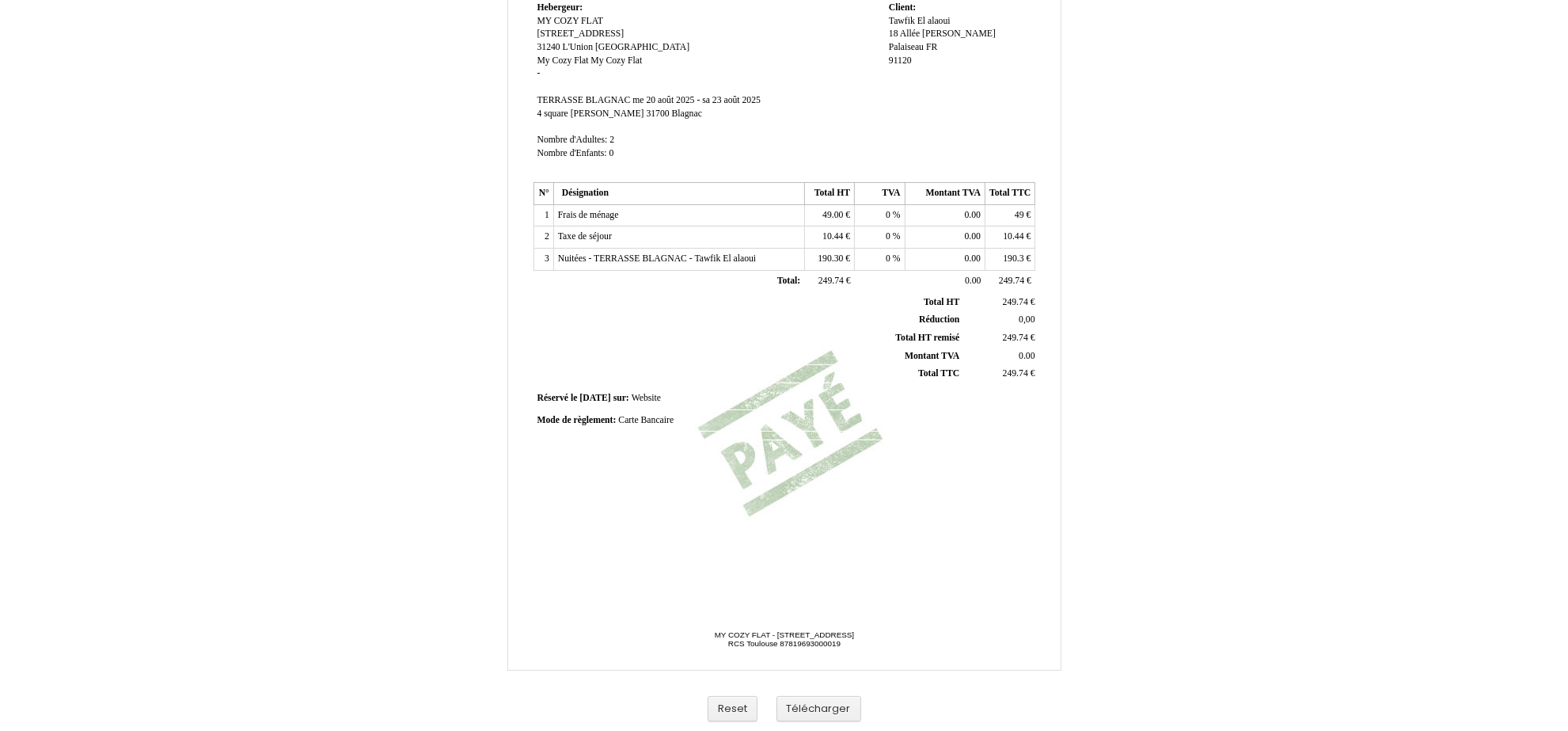
scroll to position [226, 0]
click at [800, 702] on button "Télécharger" at bounding box center [818, 707] width 85 height 26
